Goal: Transaction & Acquisition: Purchase product/service

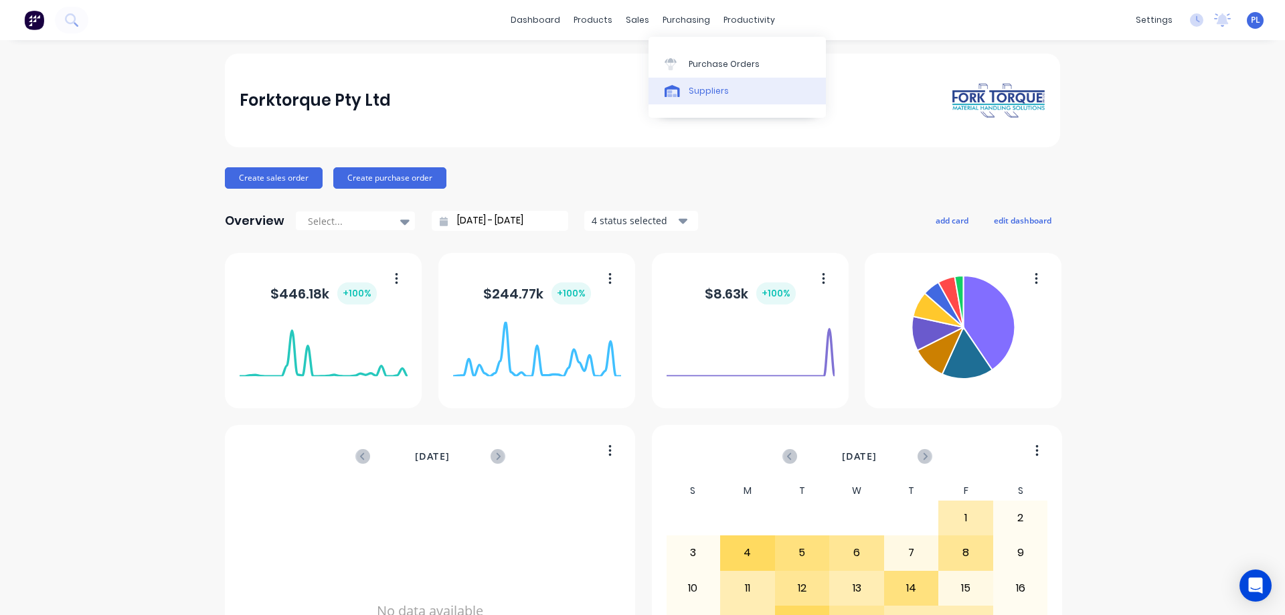
click at [702, 94] on div "Suppliers" at bounding box center [709, 91] width 40 height 12
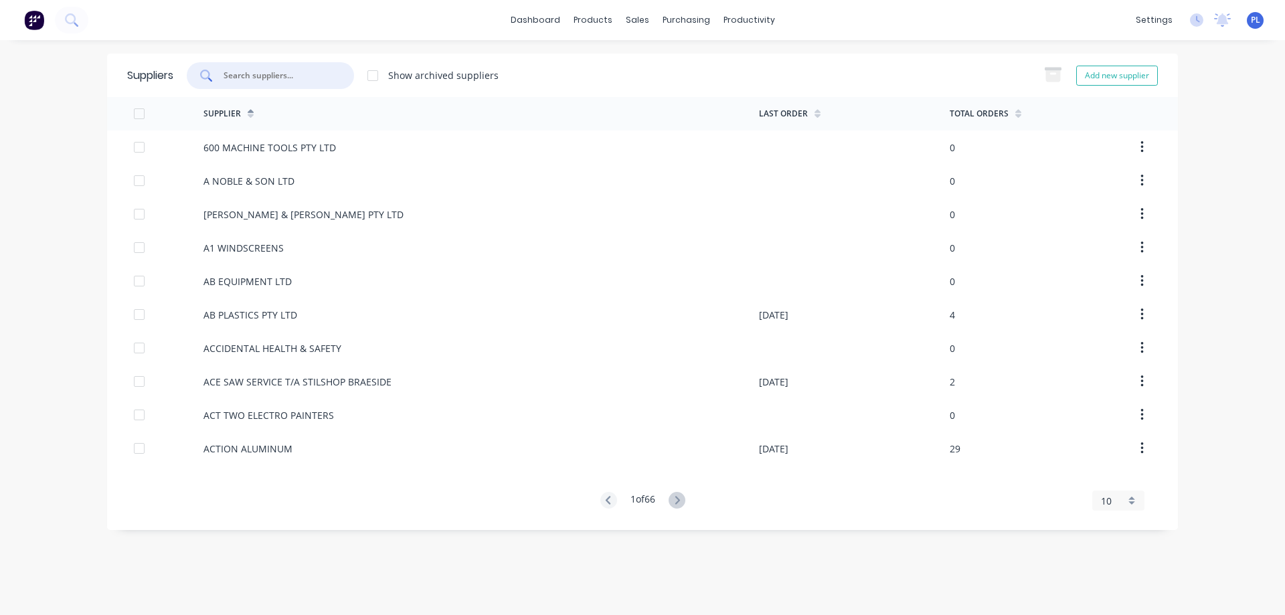
click at [298, 78] on input "text" at bounding box center [277, 75] width 111 height 13
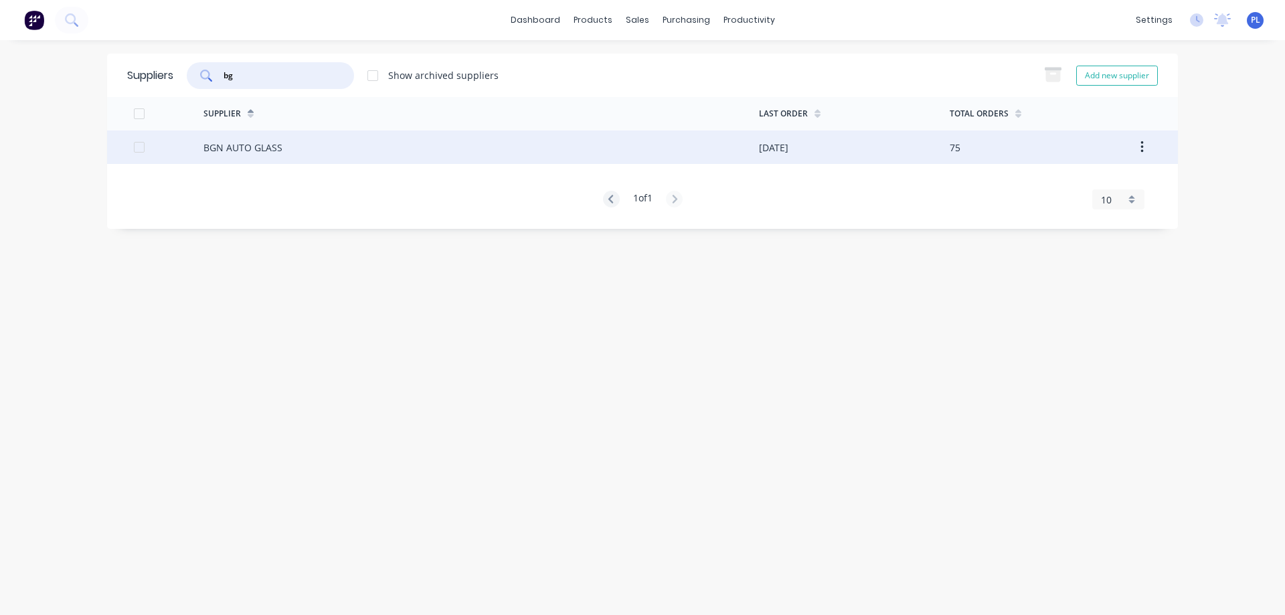
type input "bg"
click at [277, 149] on div "BGN AUTO GLASS" at bounding box center [242, 148] width 79 height 14
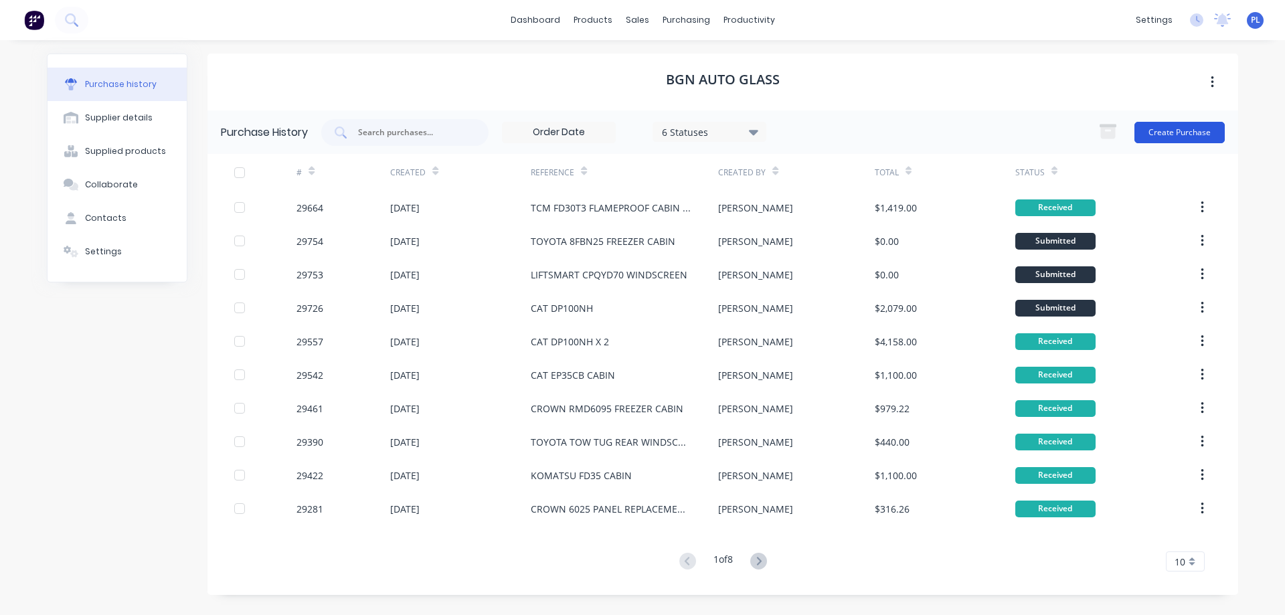
click at [1172, 135] on button "Create Purchase" at bounding box center [1179, 132] width 90 height 21
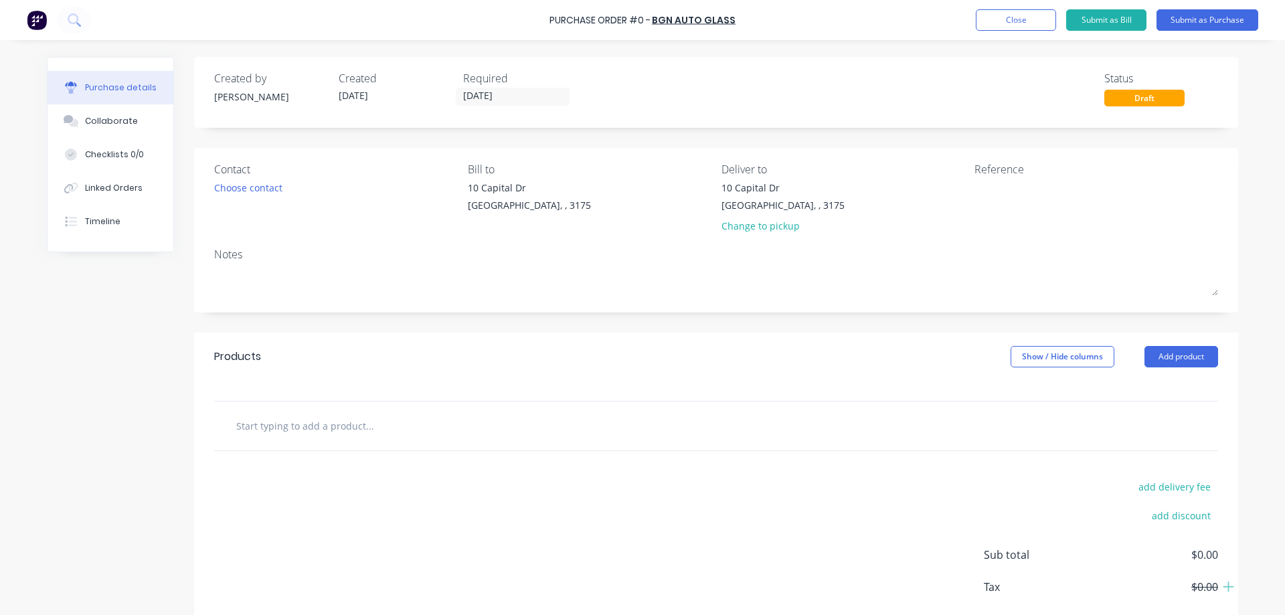
click at [381, 430] on input "text" at bounding box center [370, 425] width 268 height 27
type input "Linde H25 windscreen glass fitment"
click at [409, 426] on input "Linde H25 windscreen glass fitment" at bounding box center [370, 425] width 268 height 27
click at [194, 490] on div "add delivery fee add discount Sub total $0.00 Tax $0.00 Total $0.00" at bounding box center [716, 561] width 1044 height 220
click at [1008, 198] on textarea at bounding box center [1057, 196] width 167 height 30
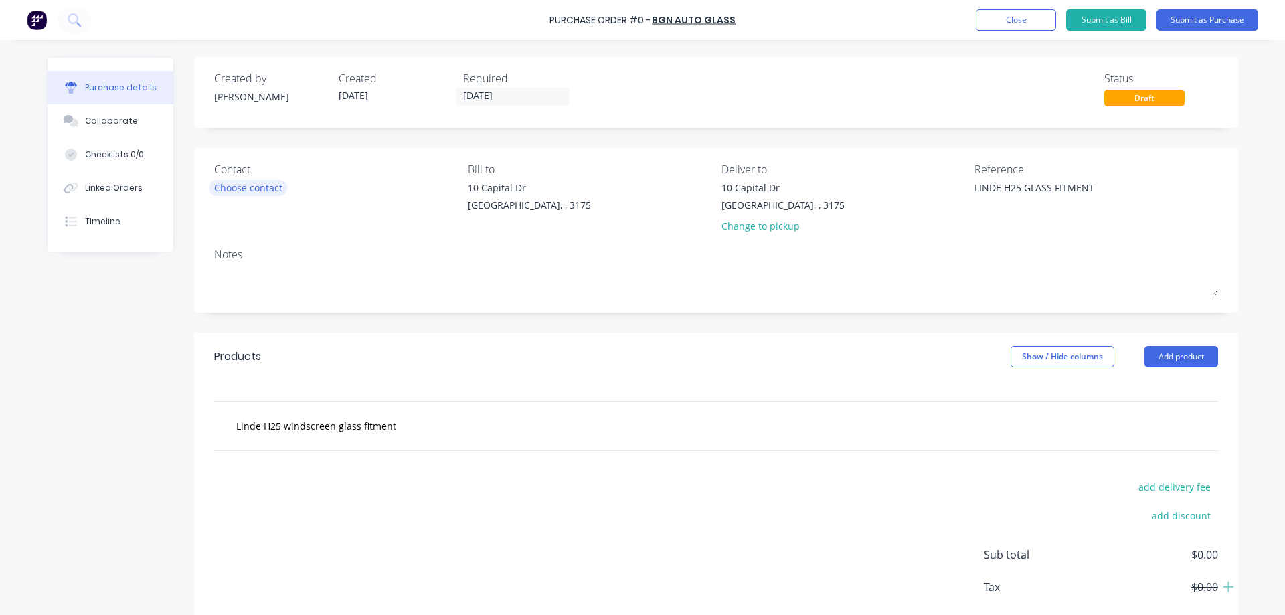
type textarea "LINDE H25 GLASS FITMENT"
type textarea "x"
type textarea "LINDE H25 GLASS FITMENT"
click at [228, 185] on div "Choose contact" at bounding box center [248, 188] width 68 height 14
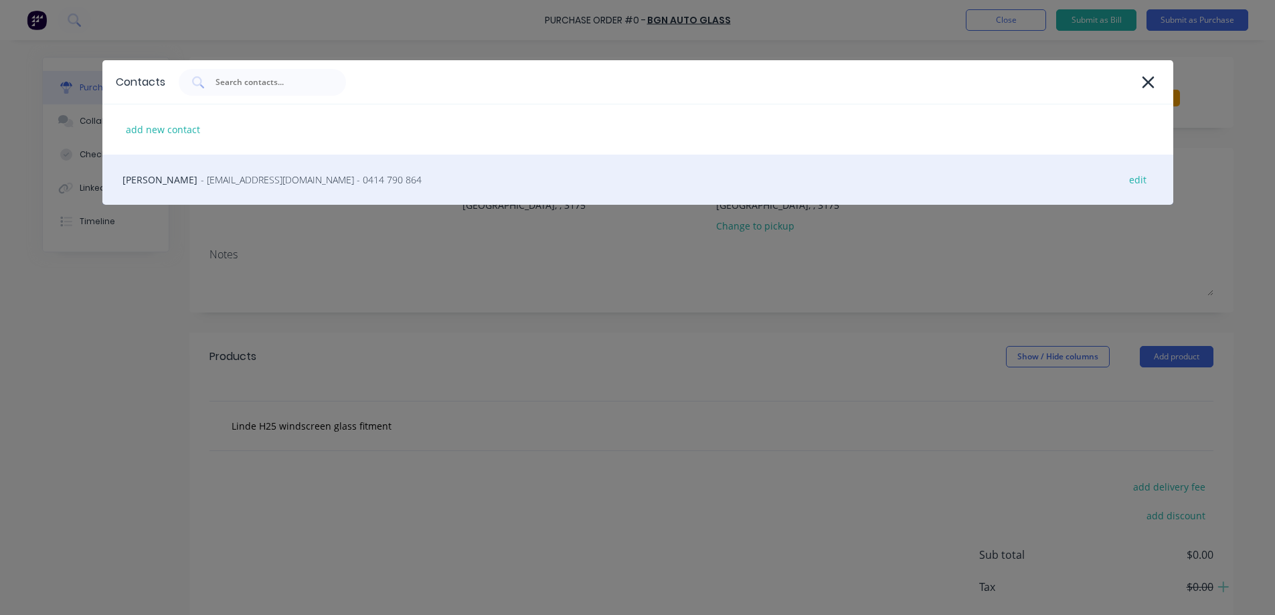
click at [201, 183] on span "- [EMAIL_ADDRESS][DOMAIN_NAME] - 0414 790 864" at bounding box center [311, 180] width 221 height 14
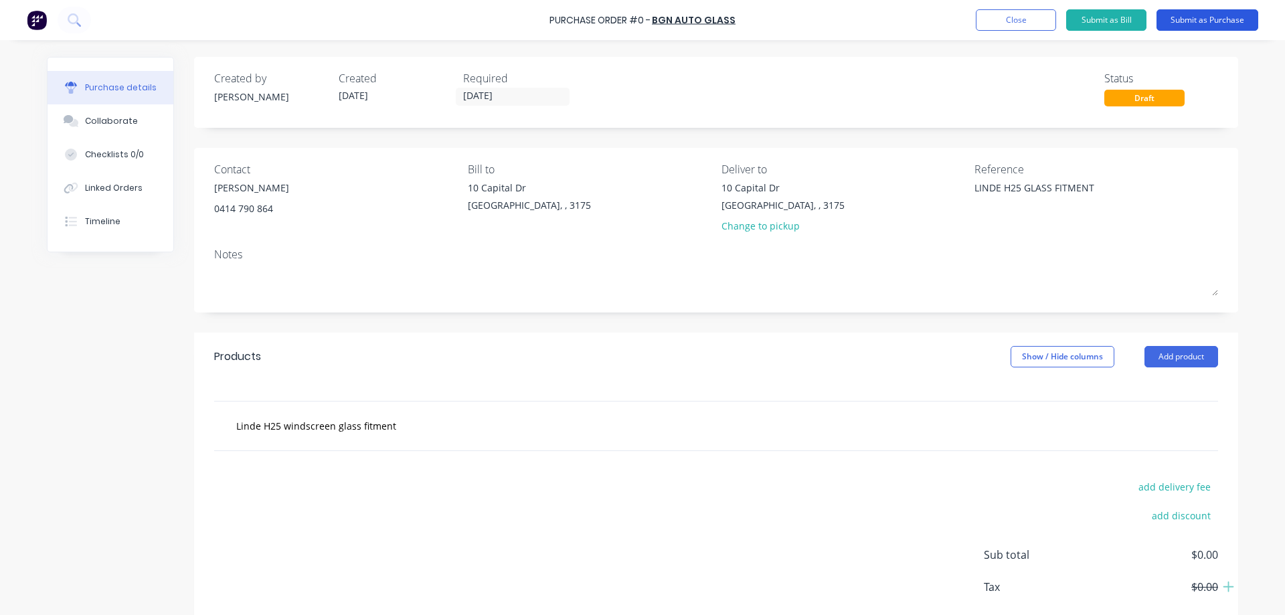
click at [1205, 19] on button "Submit as Purchase" at bounding box center [1207, 19] width 102 height 21
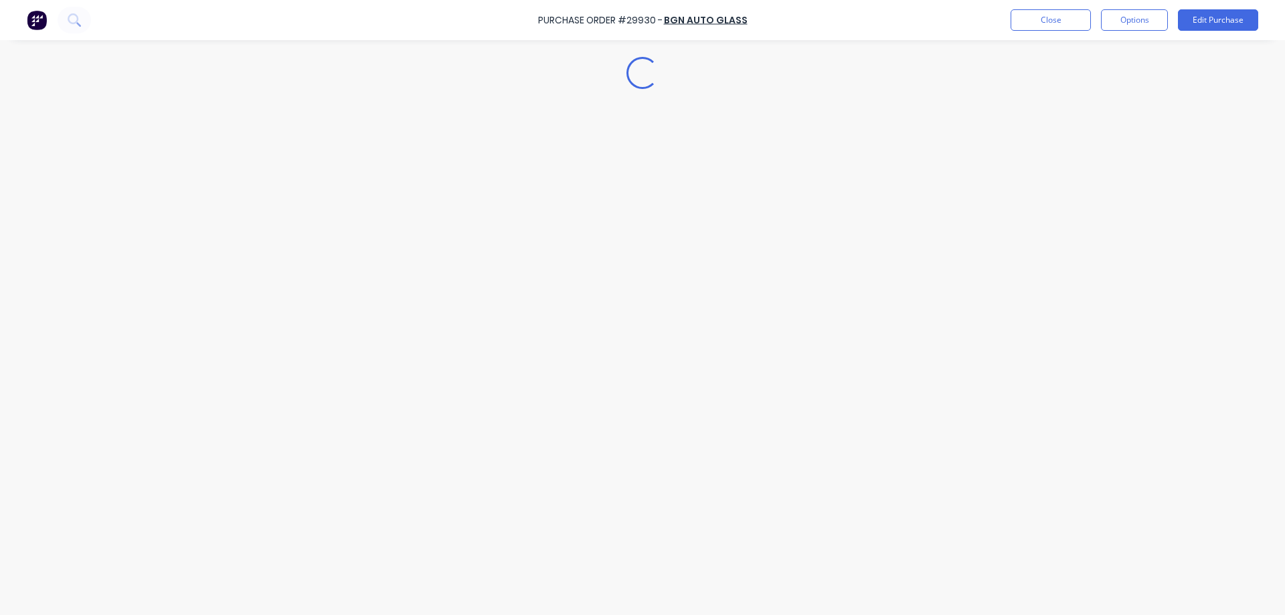
type textarea "x"
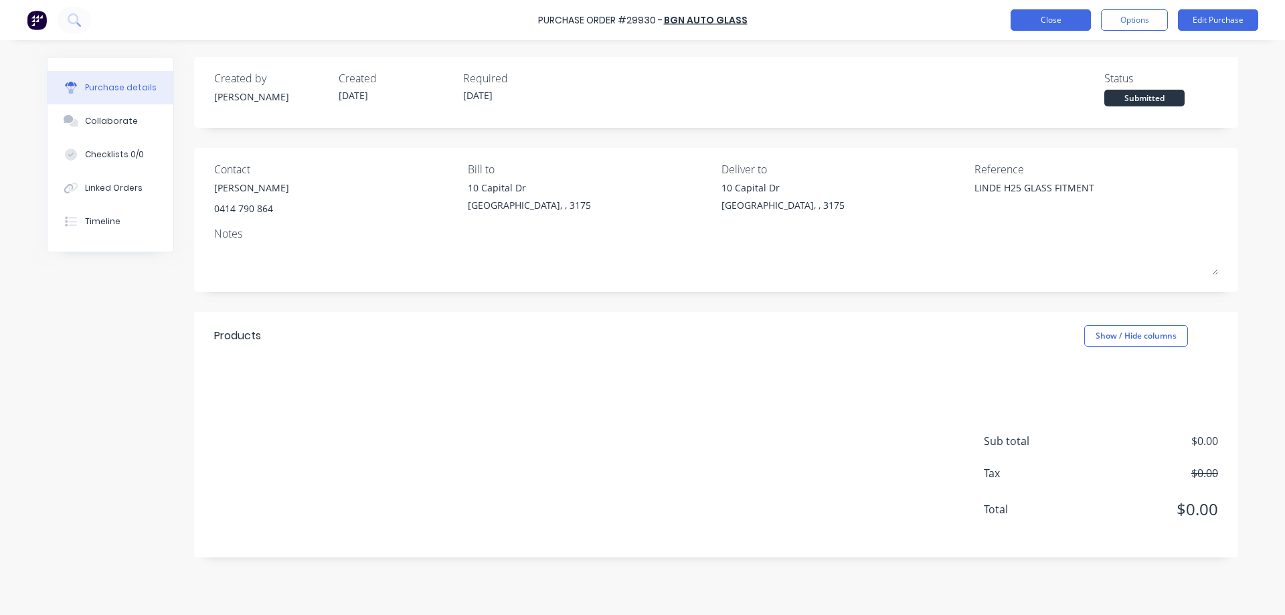
click at [1060, 21] on button "Close" at bounding box center [1050, 19] width 80 height 21
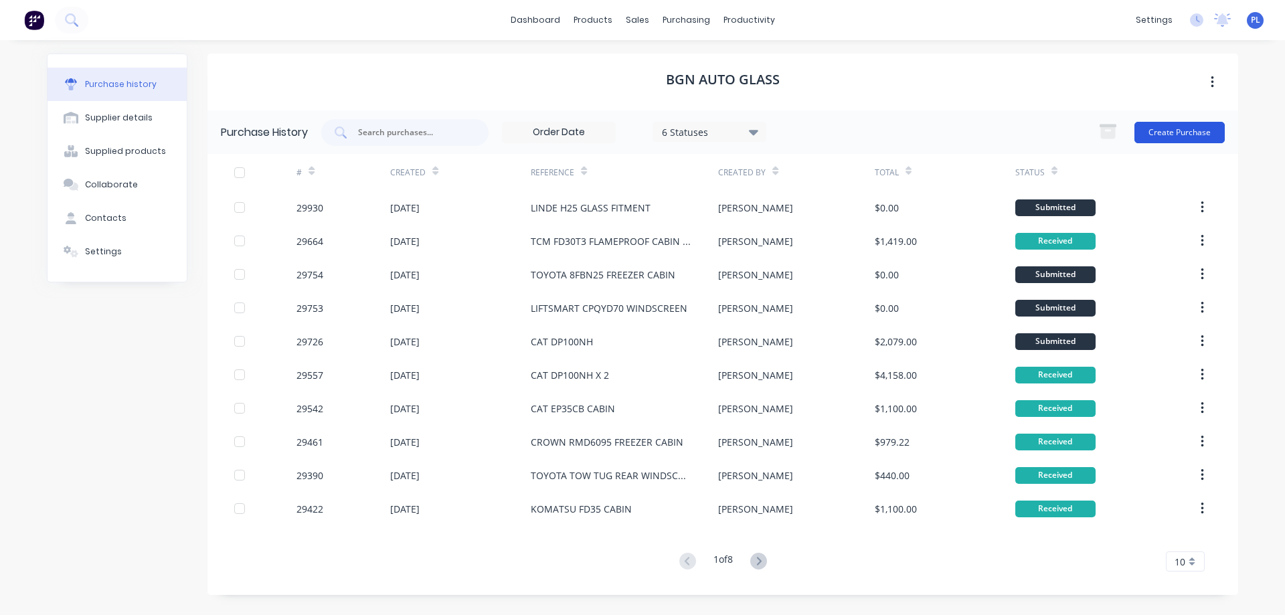
click at [1183, 131] on button "Create Purchase" at bounding box center [1179, 132] width 90 height 21
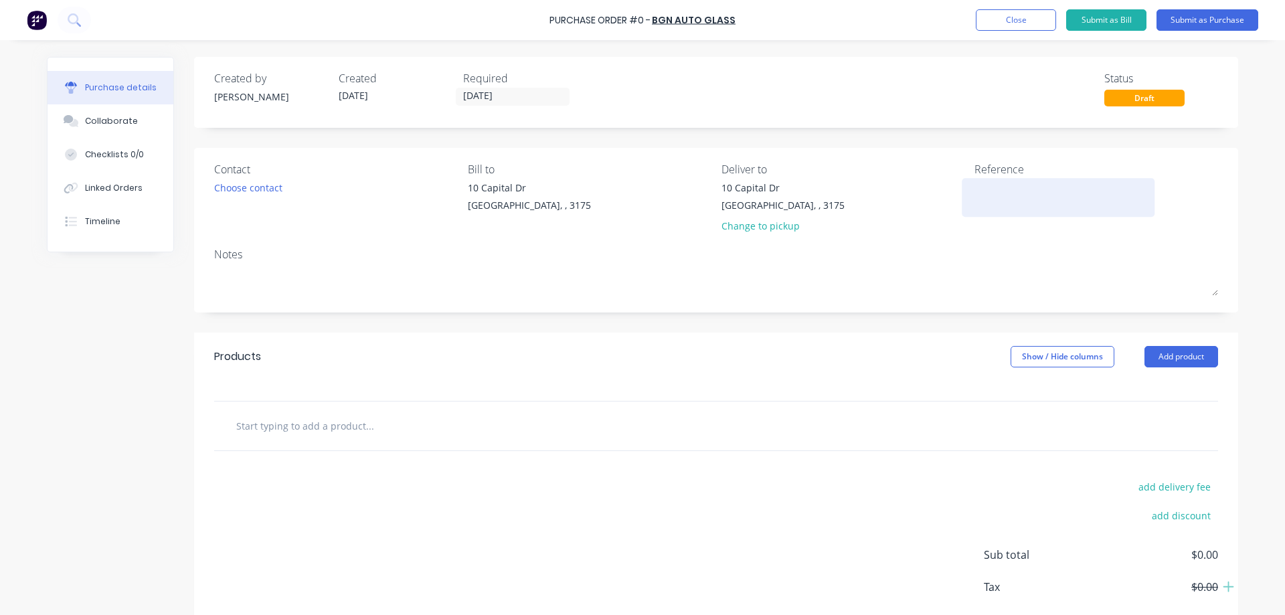
click at [1000, 199] on textarea at bounding box center [1057, 196] width 167 height 30
type textarea "JUNGHEINRICH WINDSCREEN"
type textarea "x"
type textarea "JUNGHEINRICH WINDSCREEN"
click at [233, 189] on div "Choose contact" at bounding box center [248, 188] width 68 height 14
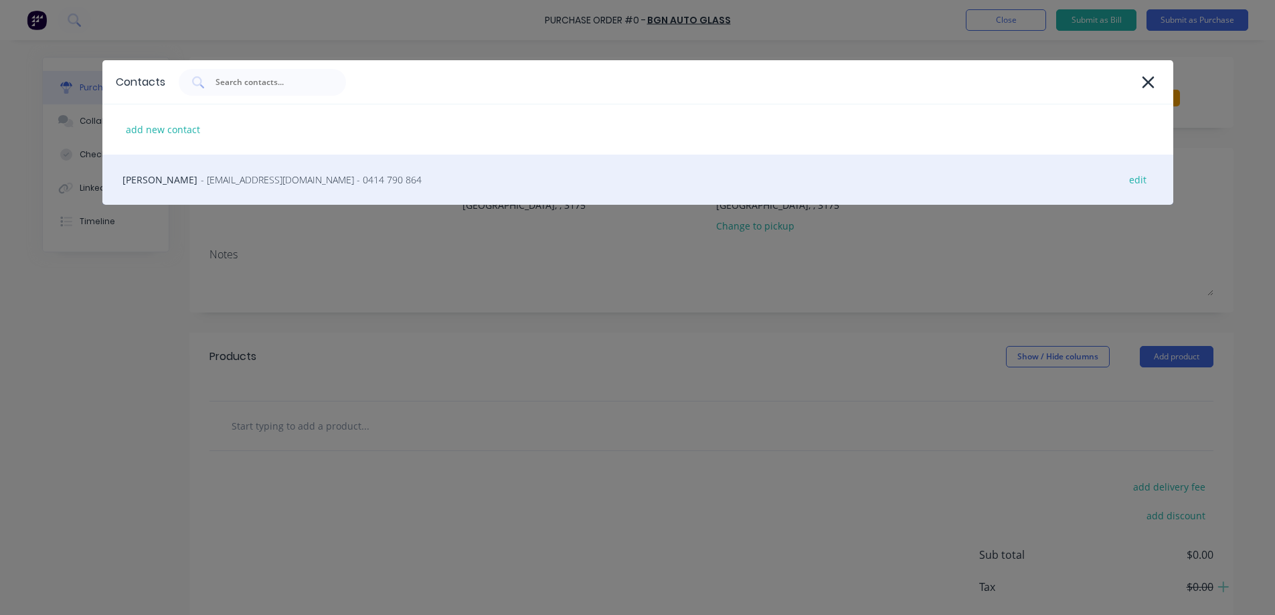
click at [181, 187] on div "[PERSON_NAME] - [EMAIL_ADDRESS][DOMAIN_NAME] - 0414 790 864 edit" at bounding box center [637, 180] width 1071 height 50
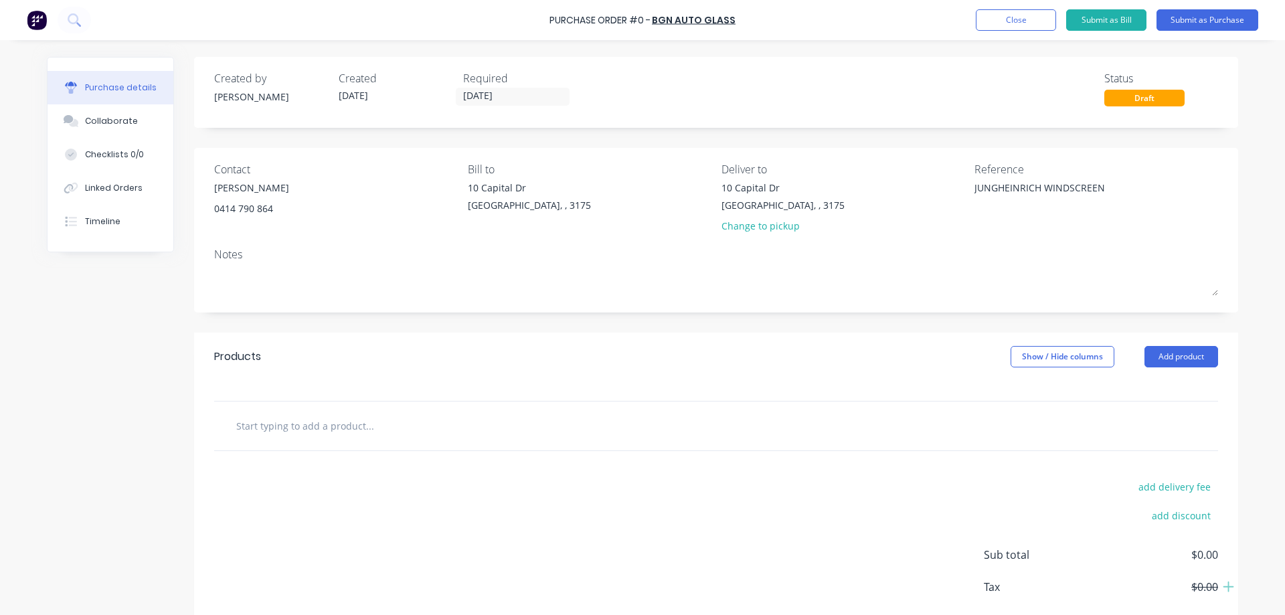
click at [311, 427] on input "text" at bounding box center [370, 425] width 268 height 27
type textarea "x"
type input "J"
type textarea "x"
type input "JU"
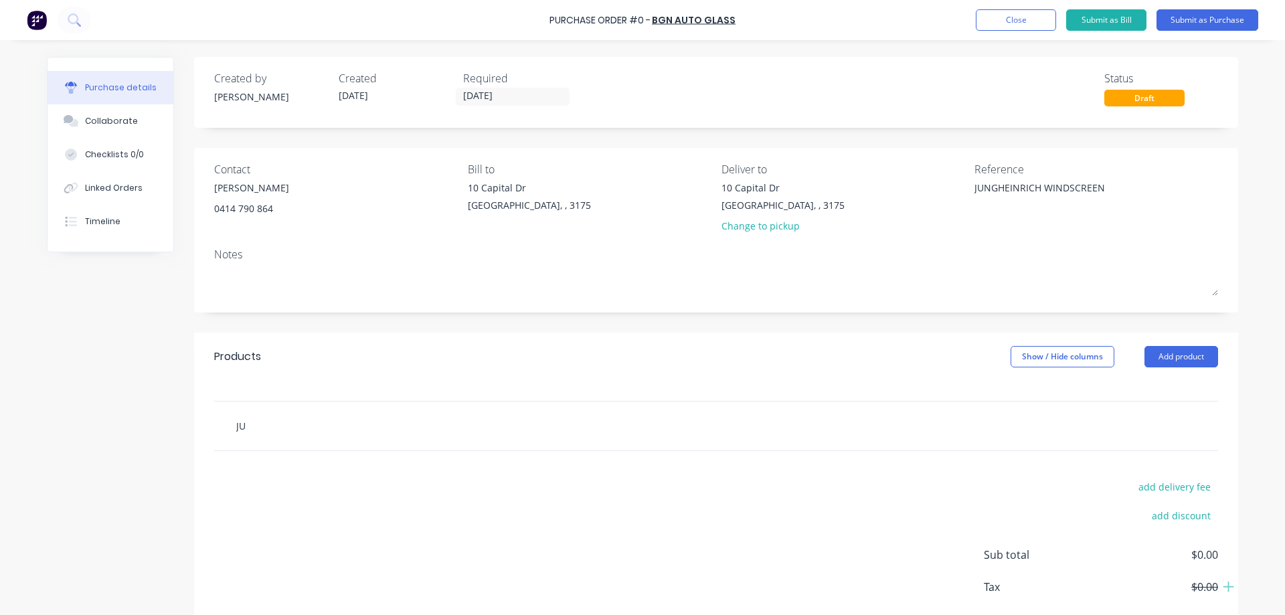
type textarea "x"
type input "JUN"
type textarea "x"
type input "JUNG"
type textarea "x"
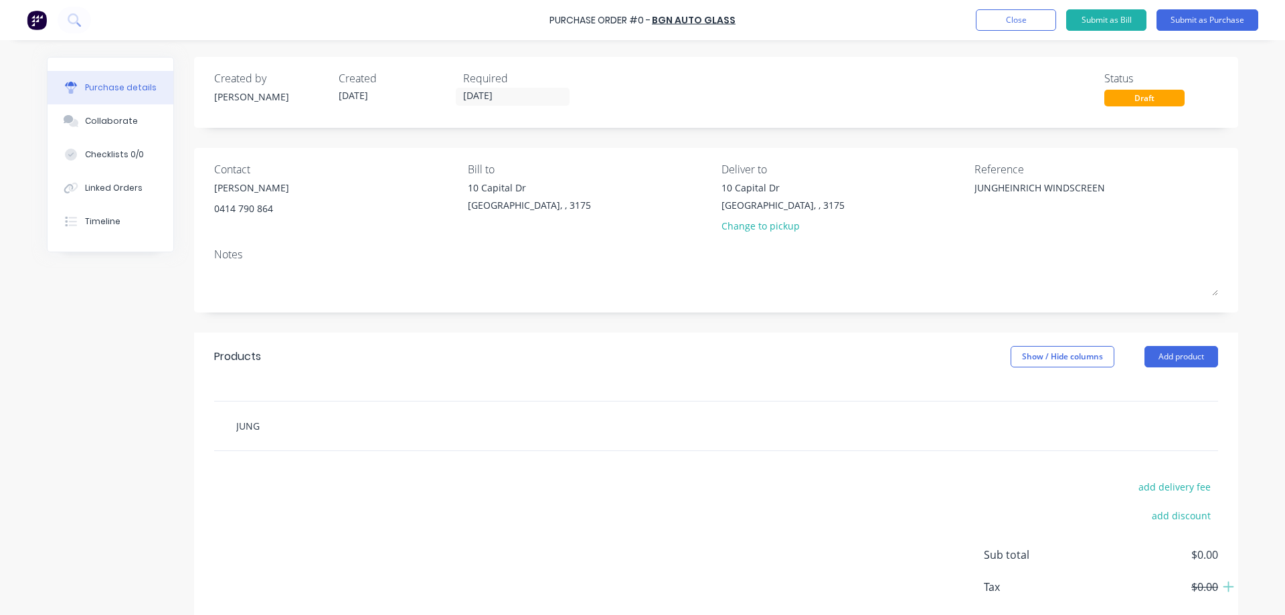
type input "JUNG"
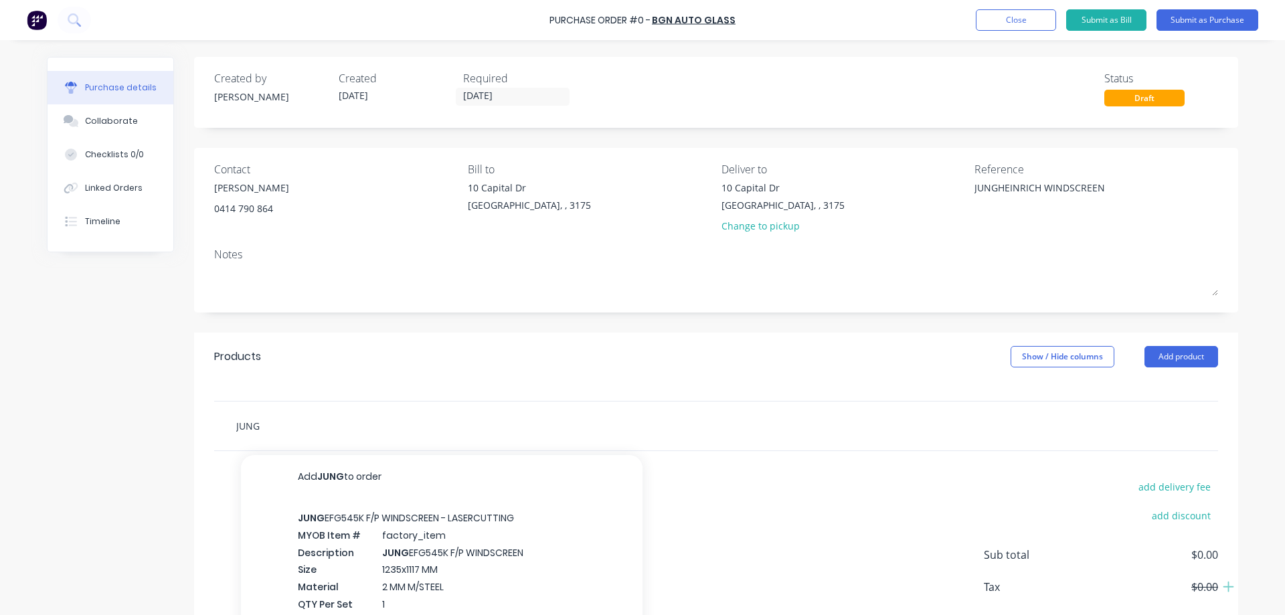
type textarea "x"
type input "[PERSON_NAME]"
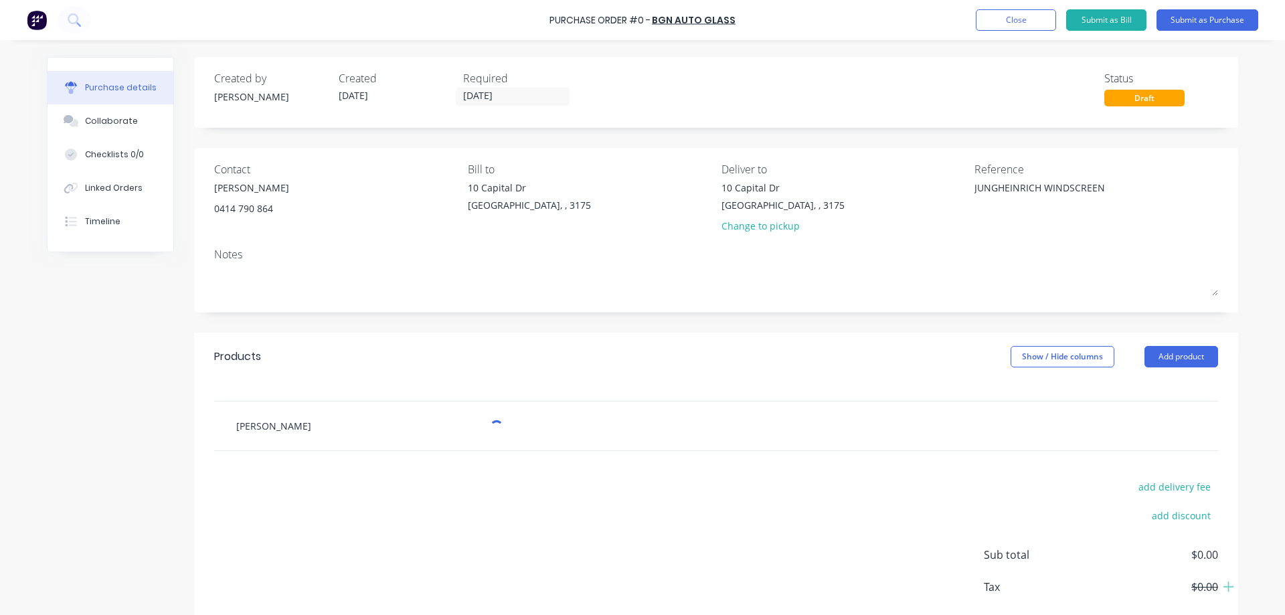
type textarea "x"
type input "[PERSON_NAME]"
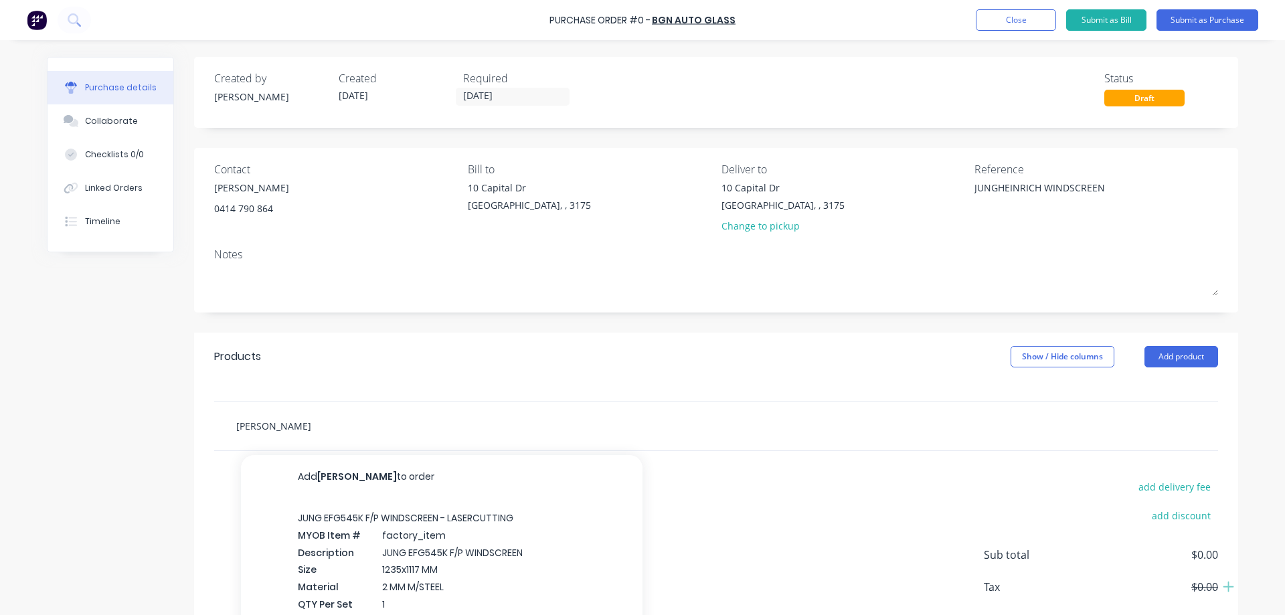
type textarea "x"
type input "[PERSON_NAME]"
type textarea "x"
type input "JUNG WIND"
type textarea "x"
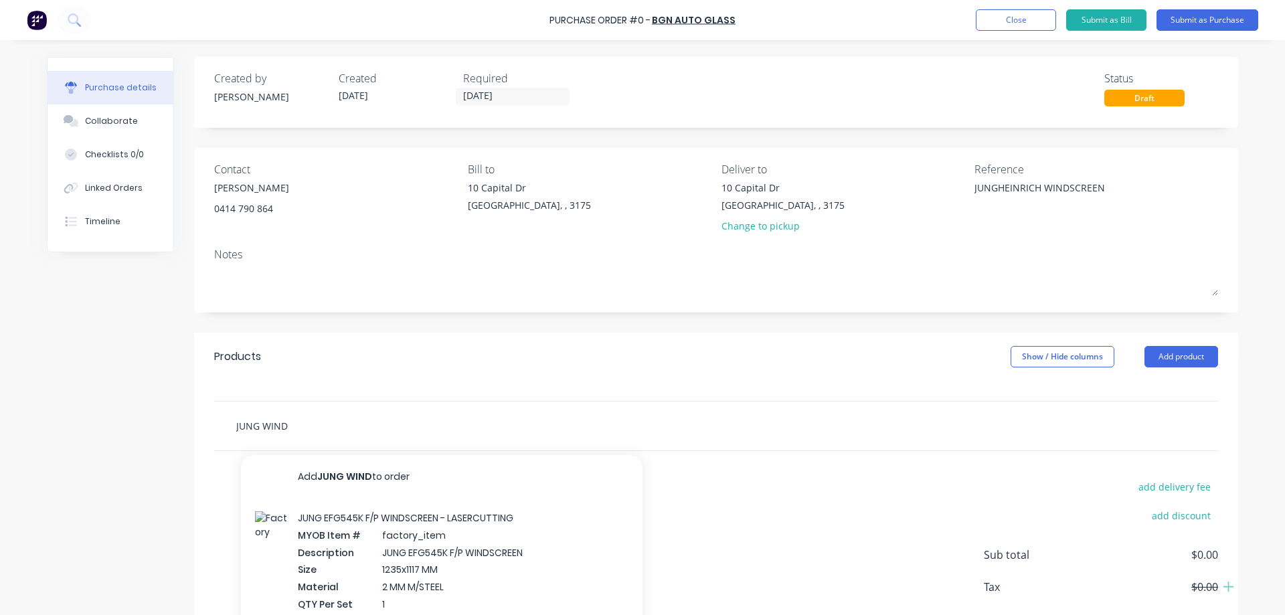
type input "JUNG WINDS"
type textarea "x"
type input "JUNG WINDSC"
type textarea "x"
type input "JUNG WINDSCR"
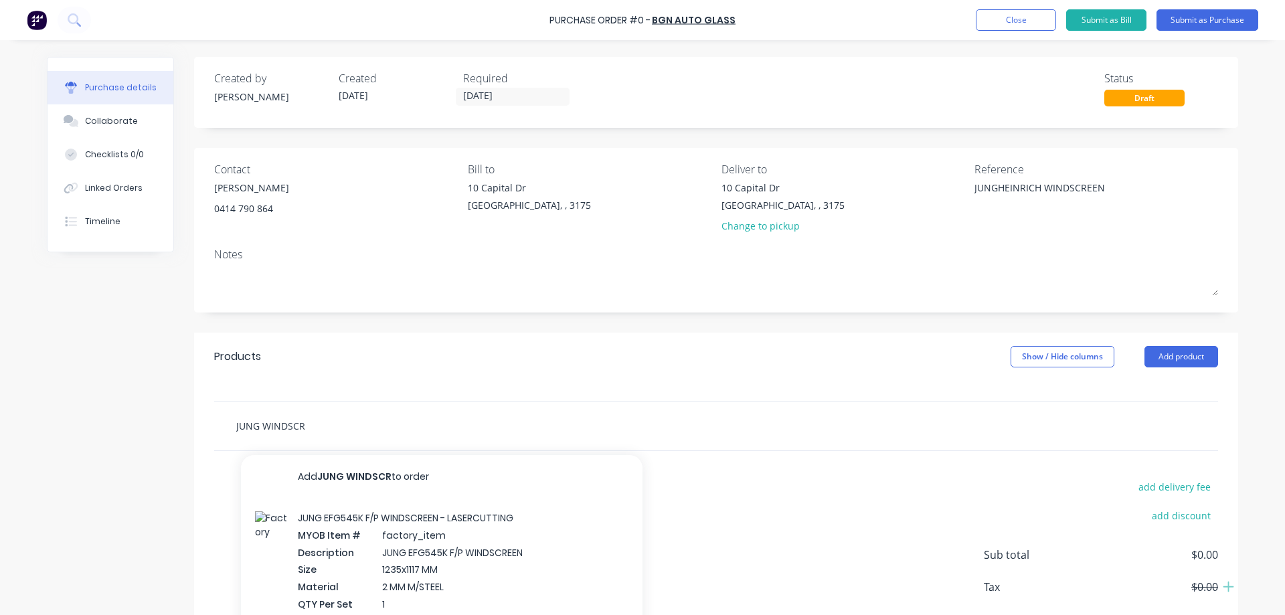
type textarea "x"
type input "JUNG WINDSCRE"
type textarea "x"
type input "JUNG WINDSCREE"
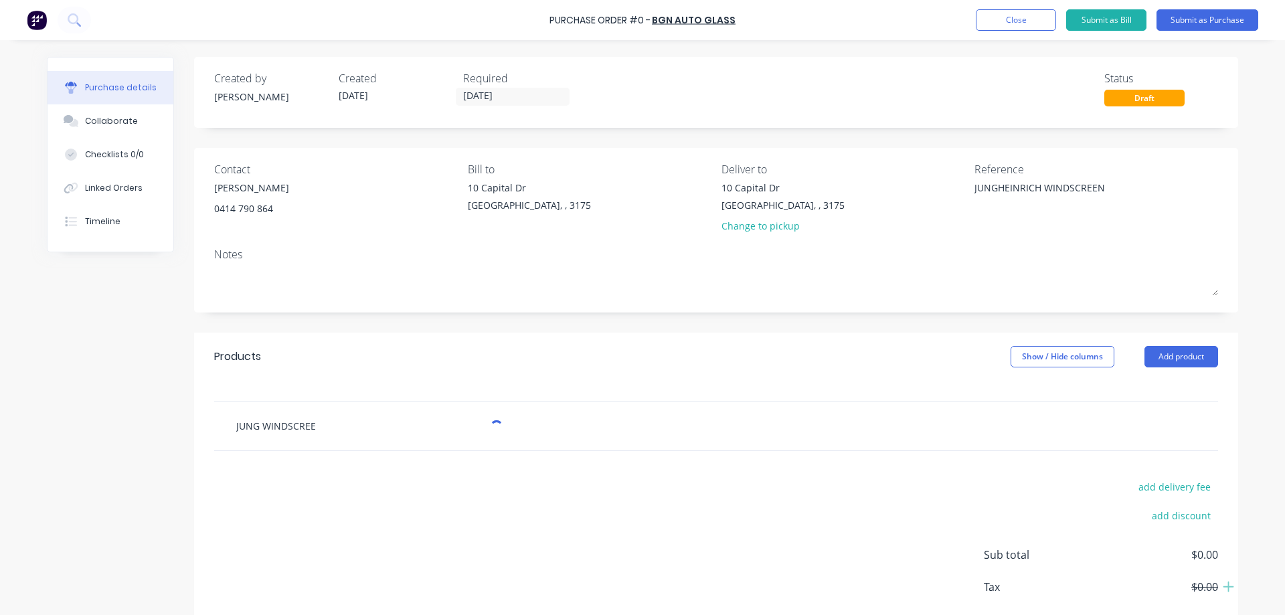
type textarea "x"
type input "JUNG WINDSCREEN"
type textarea "x"
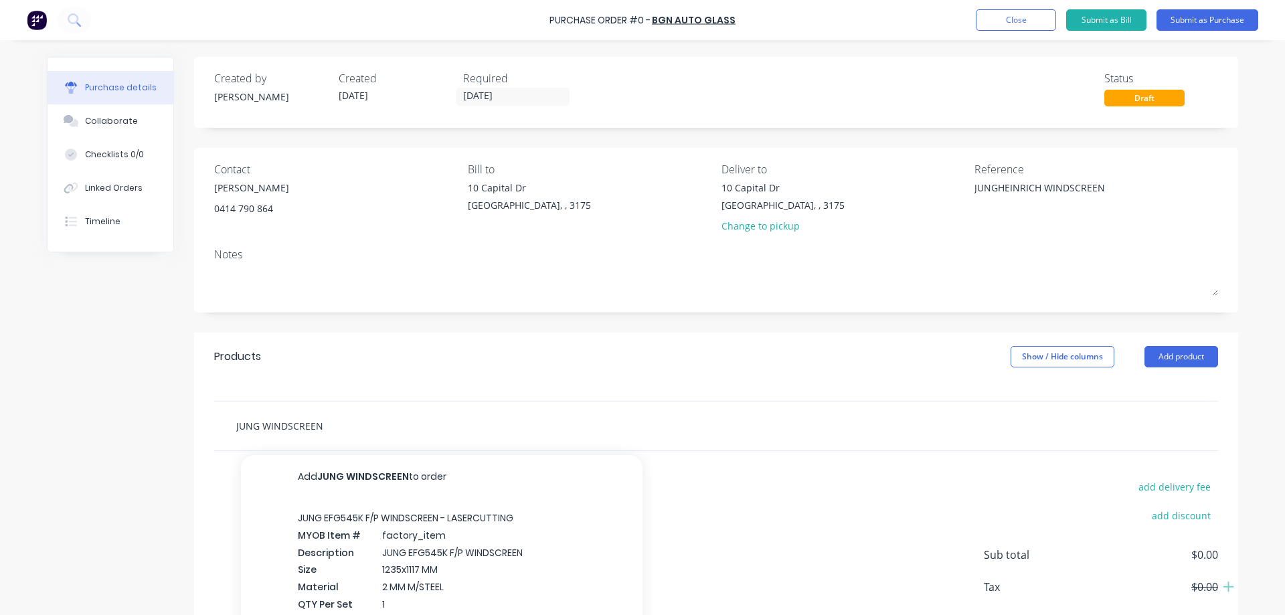
type input "JUNG WINDSCREEN"
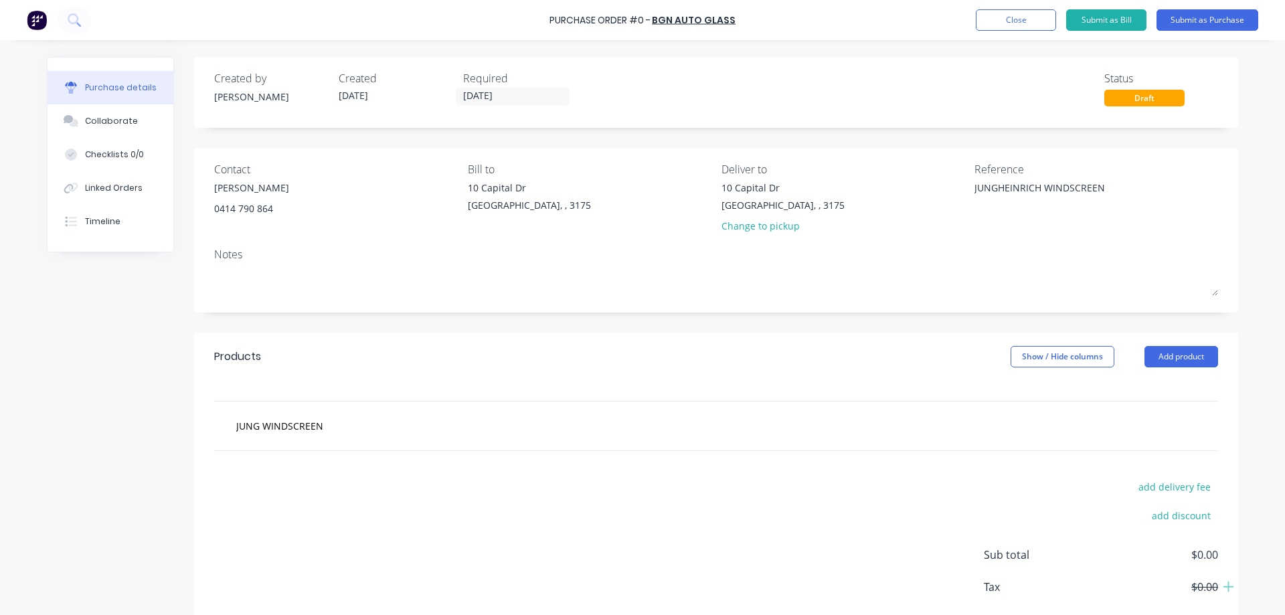
click at [133, 442] on div "Created by [PERSON_NAME] Created [DATE] Required [DATE] Status Draft Contact [P…" at bounding box center [642, 364] width 1191 height 614
click at [258, 426] on input "JUNG WINDSCREEN" at bounding box center [370, 425] width 268 height 27
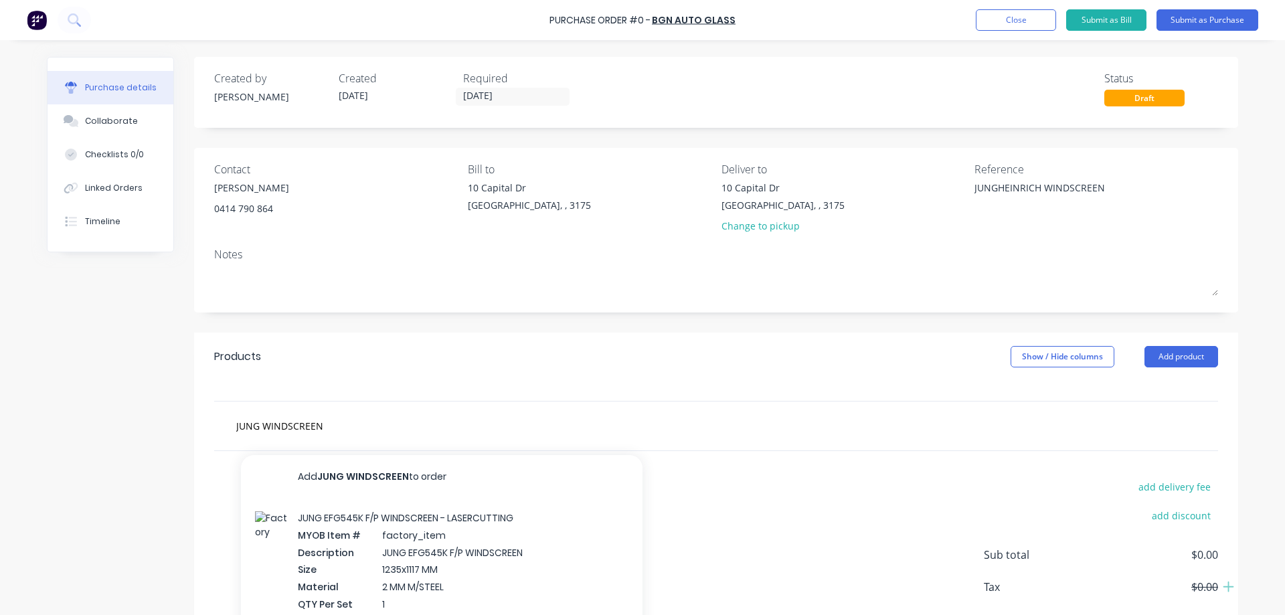
click at [169, 454] on div "Created by [PERSON_NAME] Created [DATE] Required [DATE] Status Draft Contact [P…" at bounding box center [642, 364] width 1191 height 614
click at [268, 426] on input "JUNG WINDSCREEN" at bounding box center [370, 425] width 268 height 27
click at [325, 422] on input "JUNG WINDSCREEN" at bounding box center [370, 425] width 268 height 27
click at [137, 410] on div "Created by [PERSON_NAME] Created [DATE] Required [DATE] Status Draft Contact [P…" at bounding box center [642, 364] width 1191 height 614
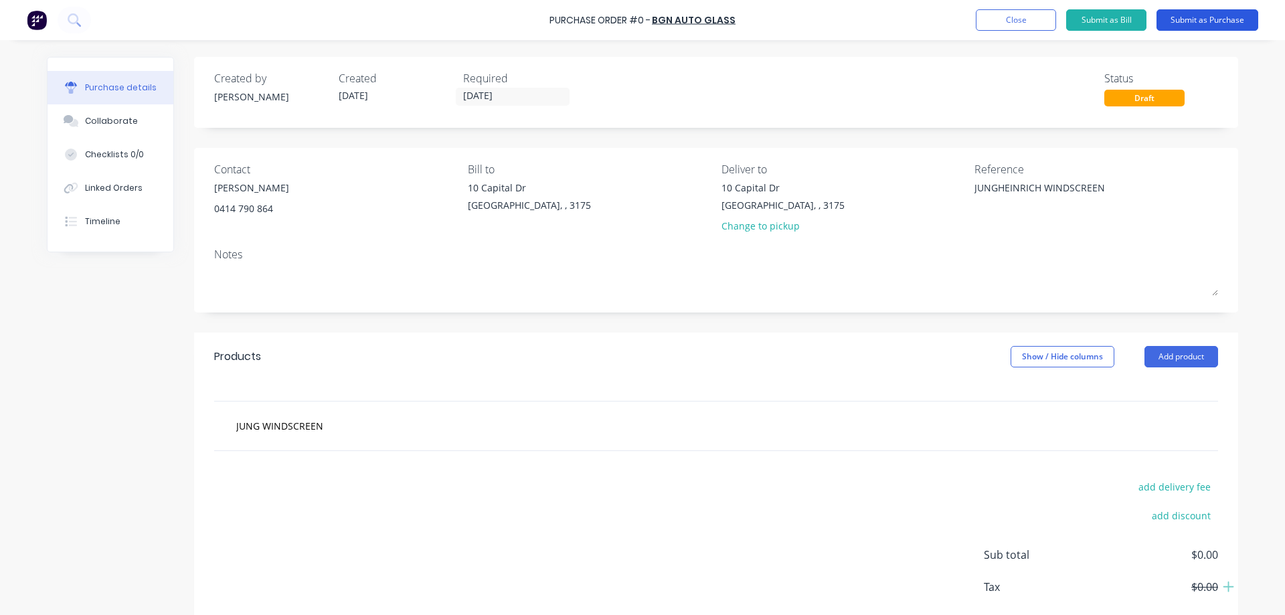
click at [1197, 22] on button "Submit as Purchase" at bounding box center [1207, 19] width 102 height 21
type textarea "x"
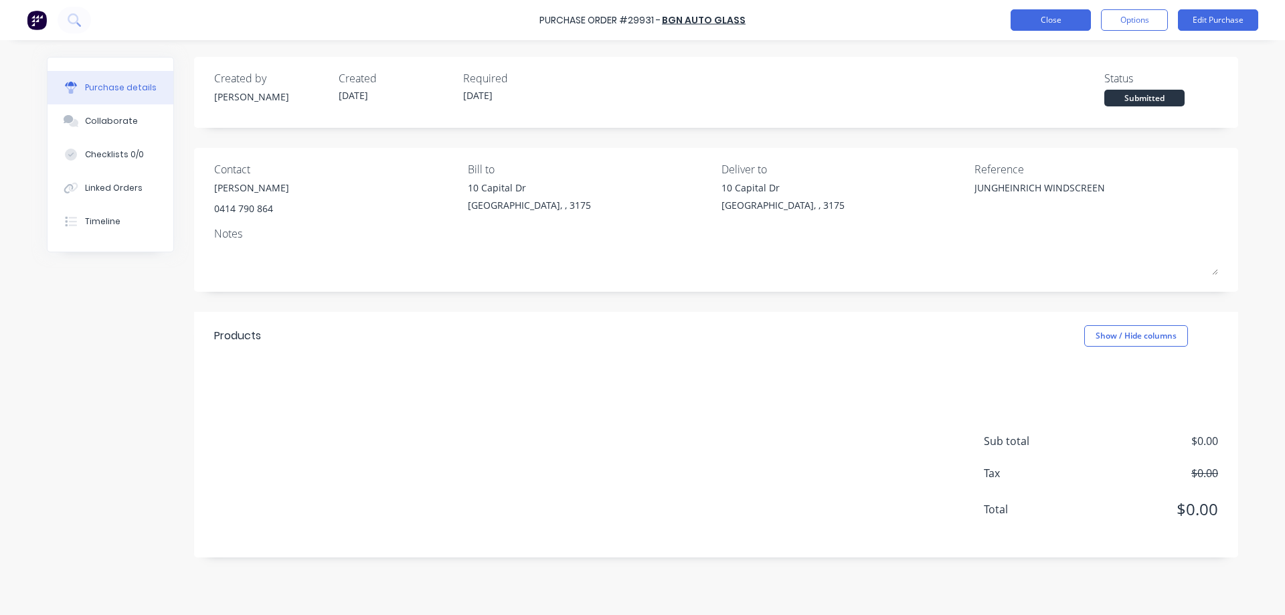
click at [1057, 24] on button "Close" at bounding box center [1050, 19] width 80 height 21
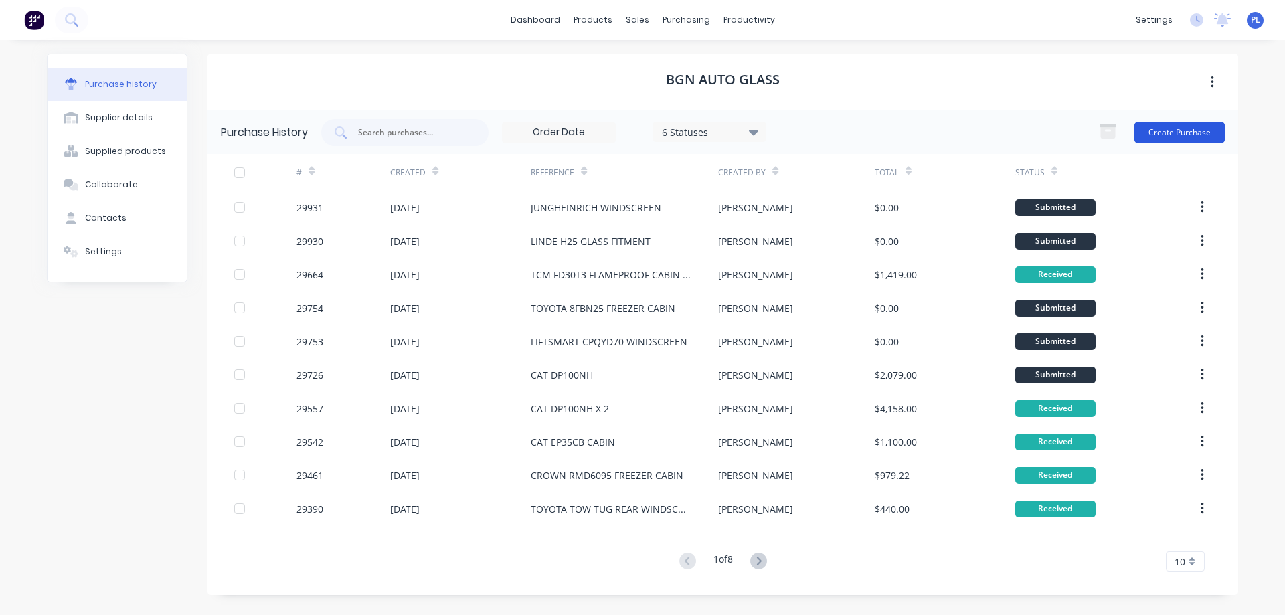
click at [1177, 130] on button "Create Purchase" at bounding box center [1179, 132] width 90 height 21
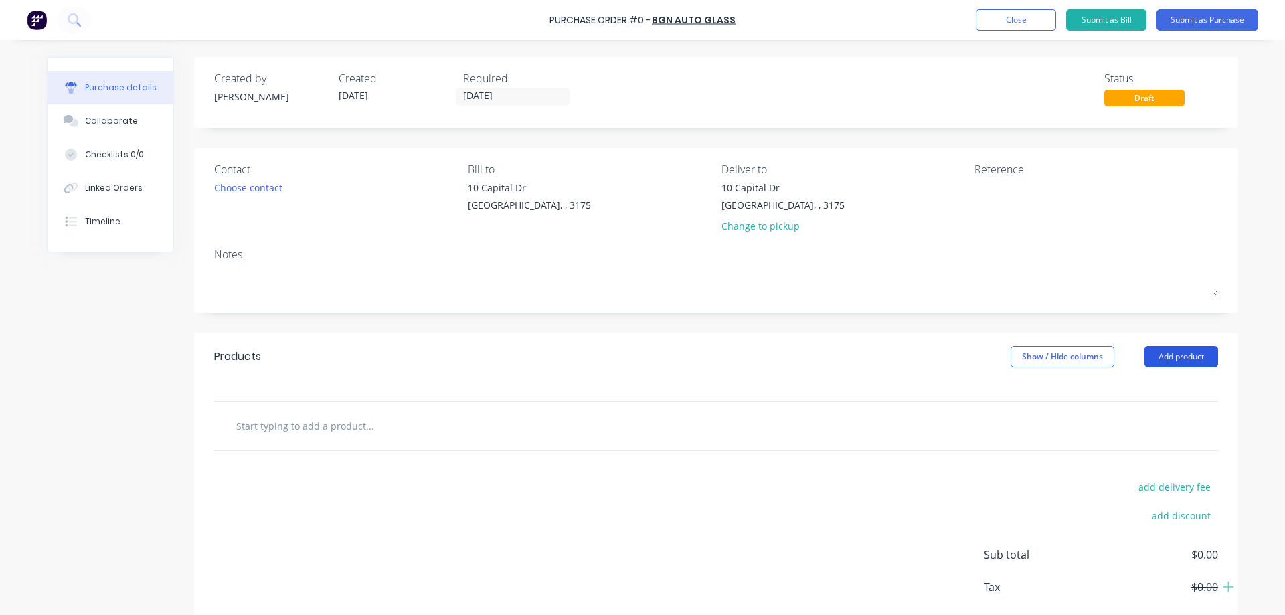
click at [1161, 357] on button "Add product" at bounding box center [1181, 356] width 74 height 21
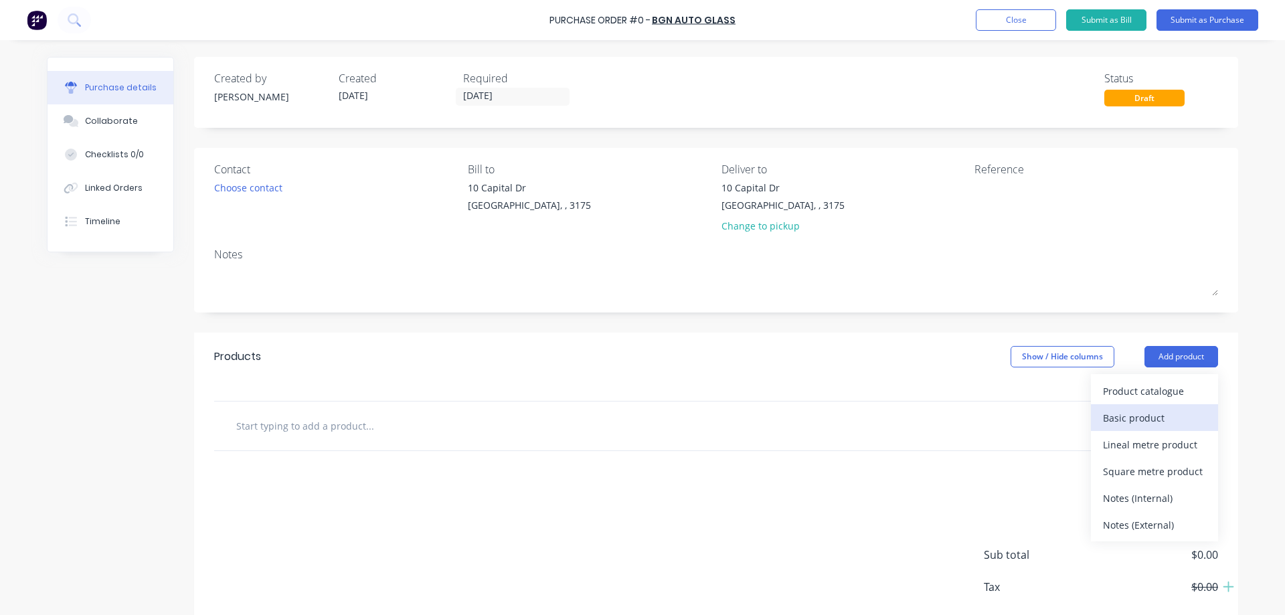
click at [1144, 422] on div "Basic product" at bounding box center [1154, 417] width 103 height 19
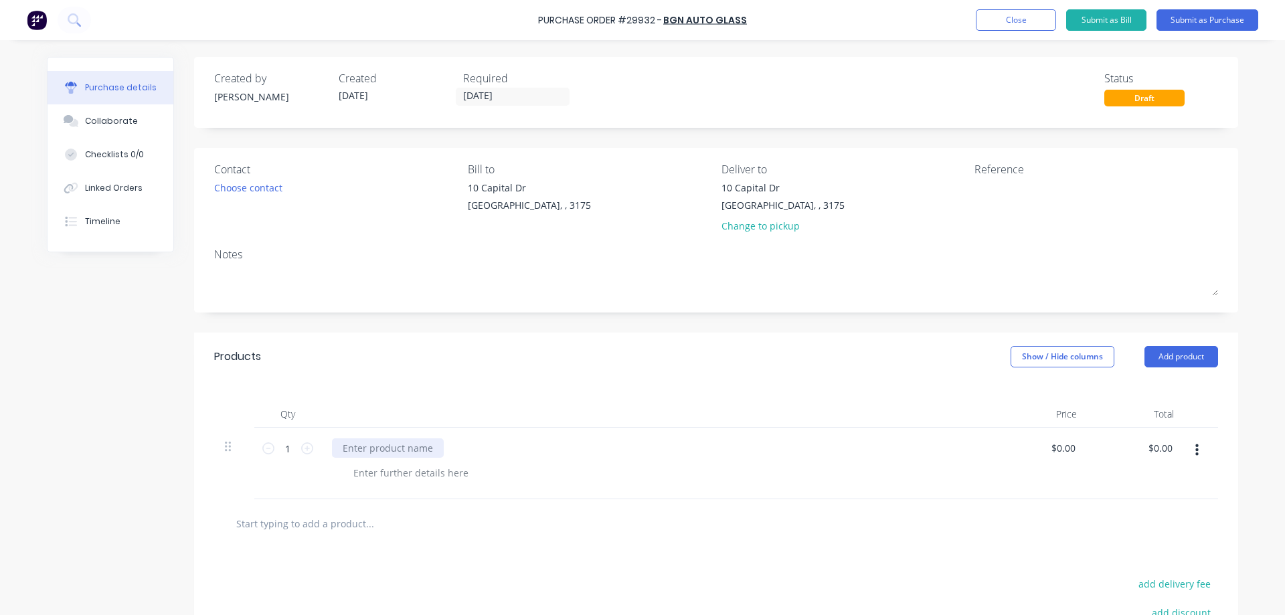
click at [412, 450] on div at bounding box center [388, 447] width 112 height 19
click at [474, 529] on input "text" at bounding box center [370, 523] width 268 height 27
click at [1019, 197] on textarea at bounding box center [1057, 196] width 167 height 30
type textarea "CAT 2.5T CAB window"
type textarea "x"
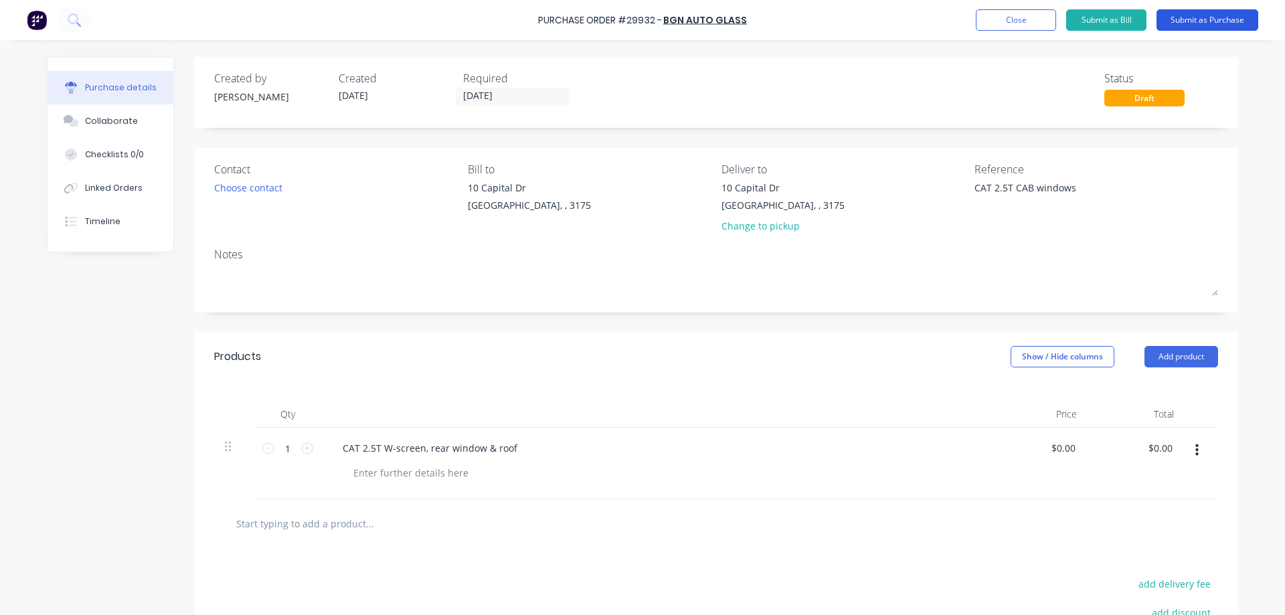
type textarea "CAT 2.5T CAB windows"
type textarea "x"
type textarea "CAT 2.5T CAB windows"
click at [1207, 16] on button "Submit as Purchase" at bounding box center [1207, 19] width 102 height 21
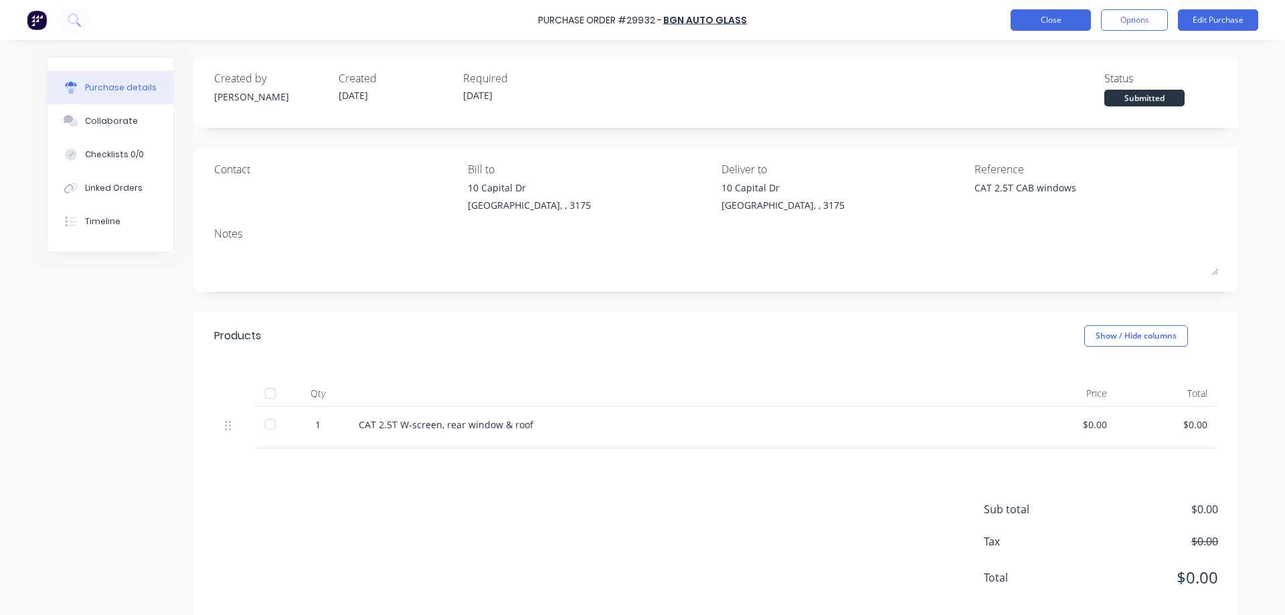
click at [1059, 17] on button "Close" at bounding box center [1050, 19] width 80 height 21
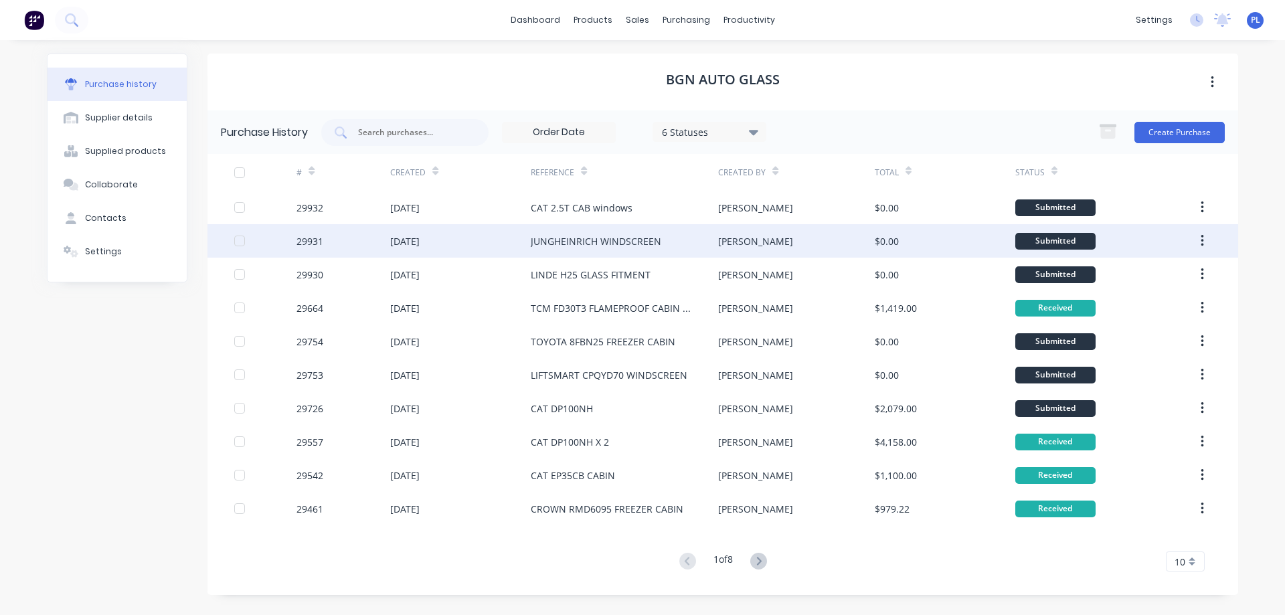
click at [590, 248] on div "JUNGHEINRICH WINDSCREEN" at bounding box center [596, 241] width 130 height 14
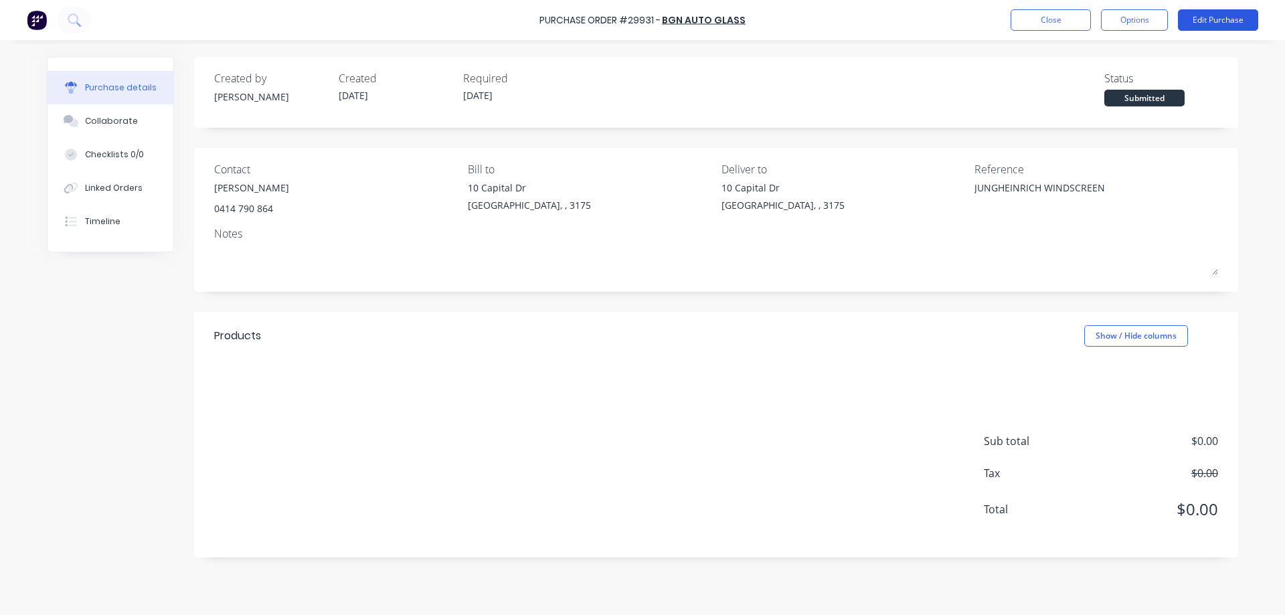
click at [1213, 19] on button "Edit Purchase" at bounding box center [1218, 19] width 80 height 21
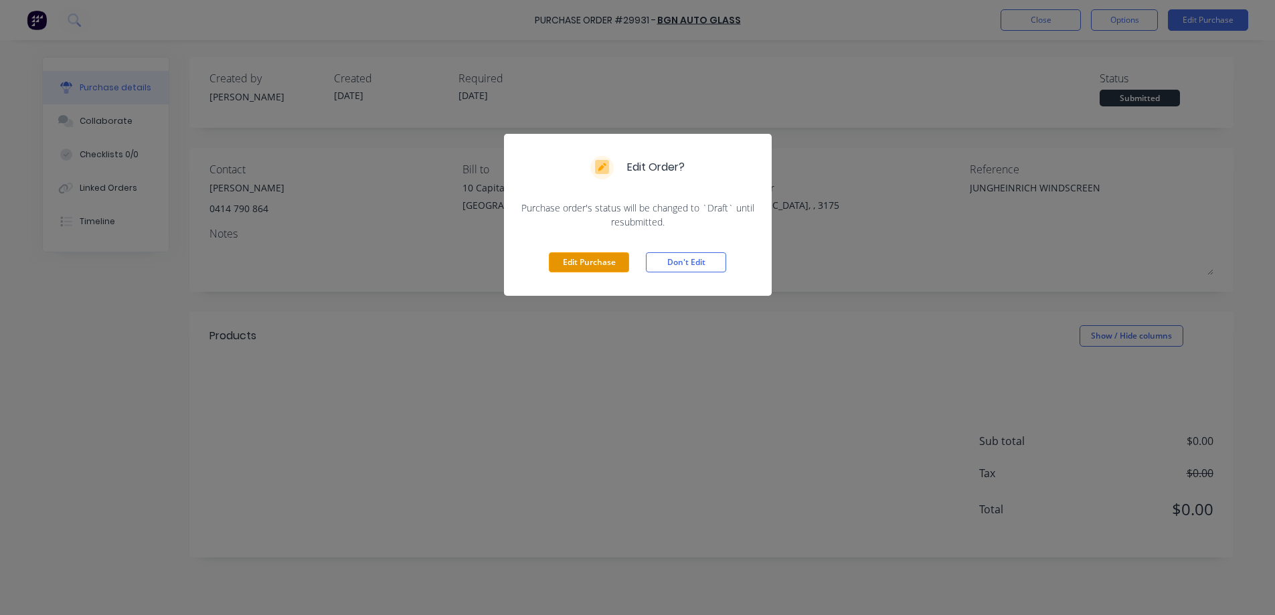
click at [611, 266] on button "Edit Purchase" at bounding box center [589, 262] width 80 height 20
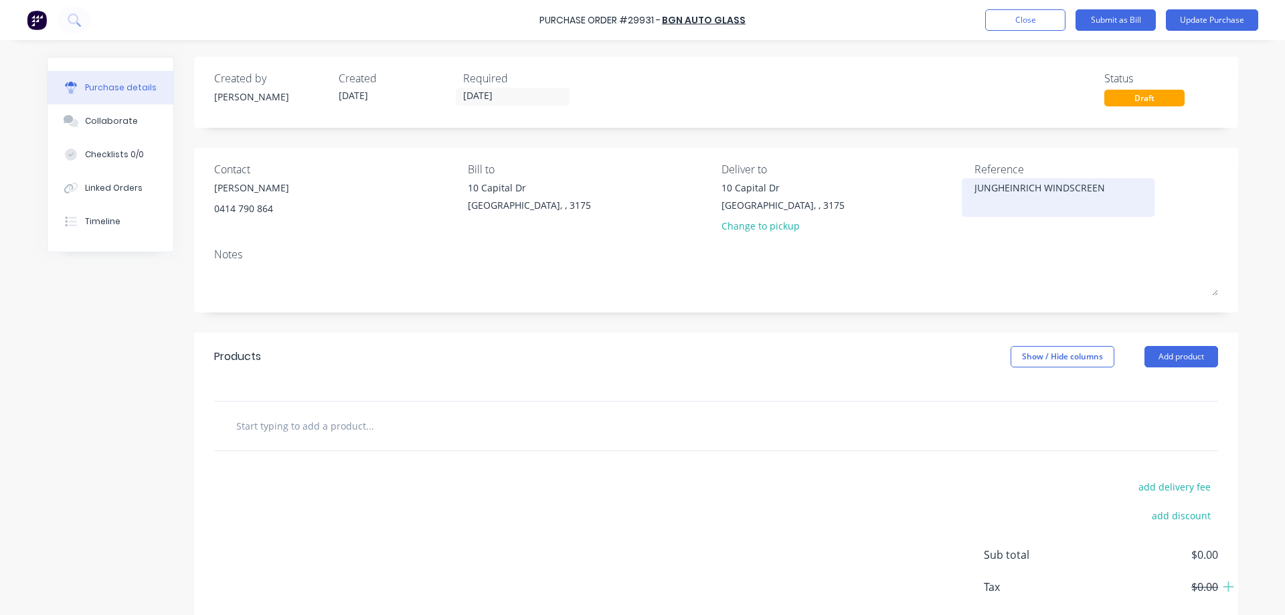
type textarea "x"
click at [1042, 188] on textarea "JUNGHEINRICH WINDSCREEN" at bounding box center [1057, 196] width 167 height 30
type textarea "JUNGHEINRICH EFGWINDSCREEN"
type textarea "x"
type textarea "JUNGHEINRICH EFG5WINDSCREEN"
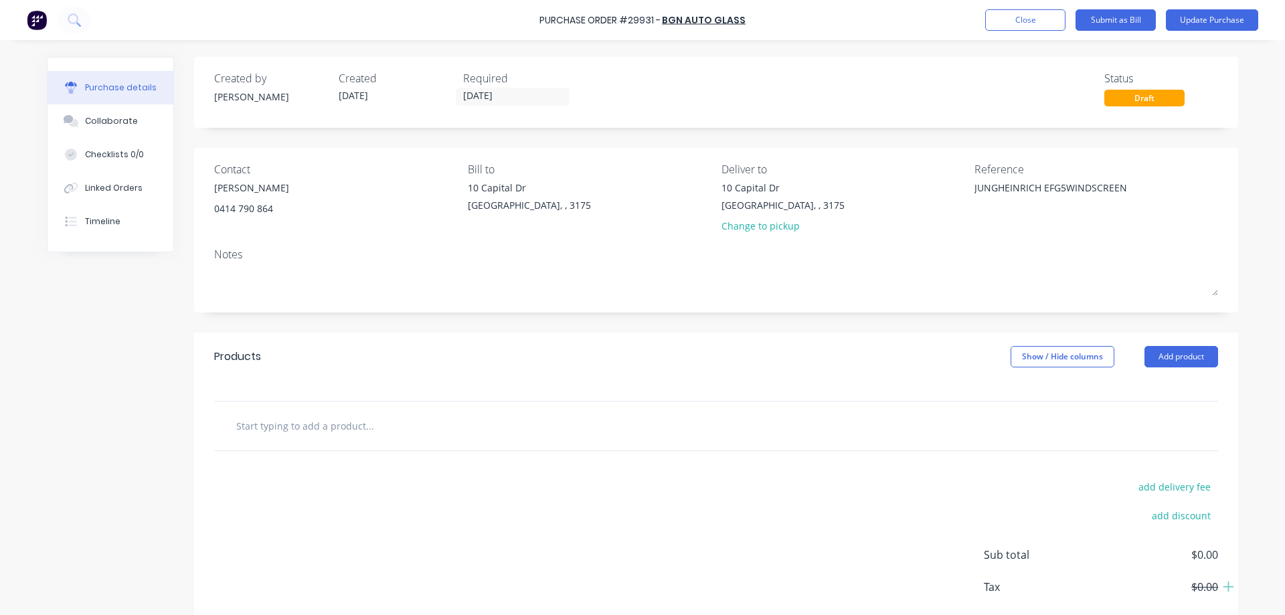
type textarea "x"
type textarea "JUNGHEINRICH EFG54WINDSCREEN"
type textarea "x"
type textarea "JUNGHEINRICH EFG545WINDSCREEN"
type textarea "x"
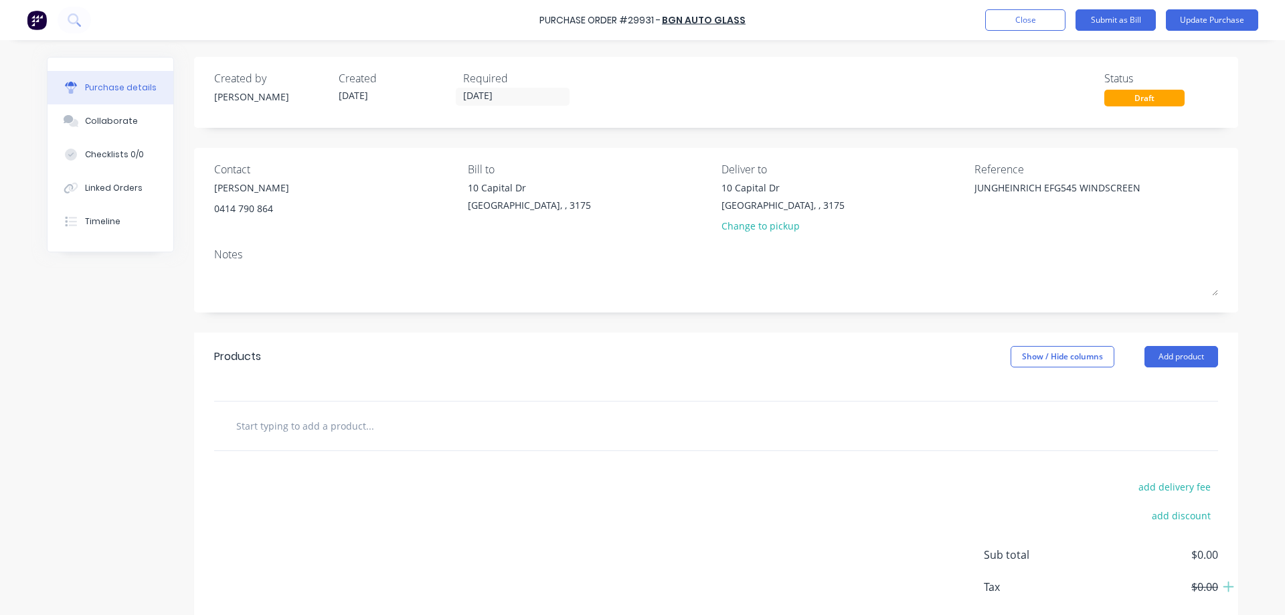
type textarea "JUNGHEINRICH EFG545 WINDSCREEN"
type textarea "x"
type textarea "JUNGHEINRICH EFG545 WINDSCREEN"
click at [397, 426] on input "text" at bounding box center [370, 425] width 268 height 27
click at [1194, 356] on button "Add product" at bounding box center [1181, 356] width 74 height 21
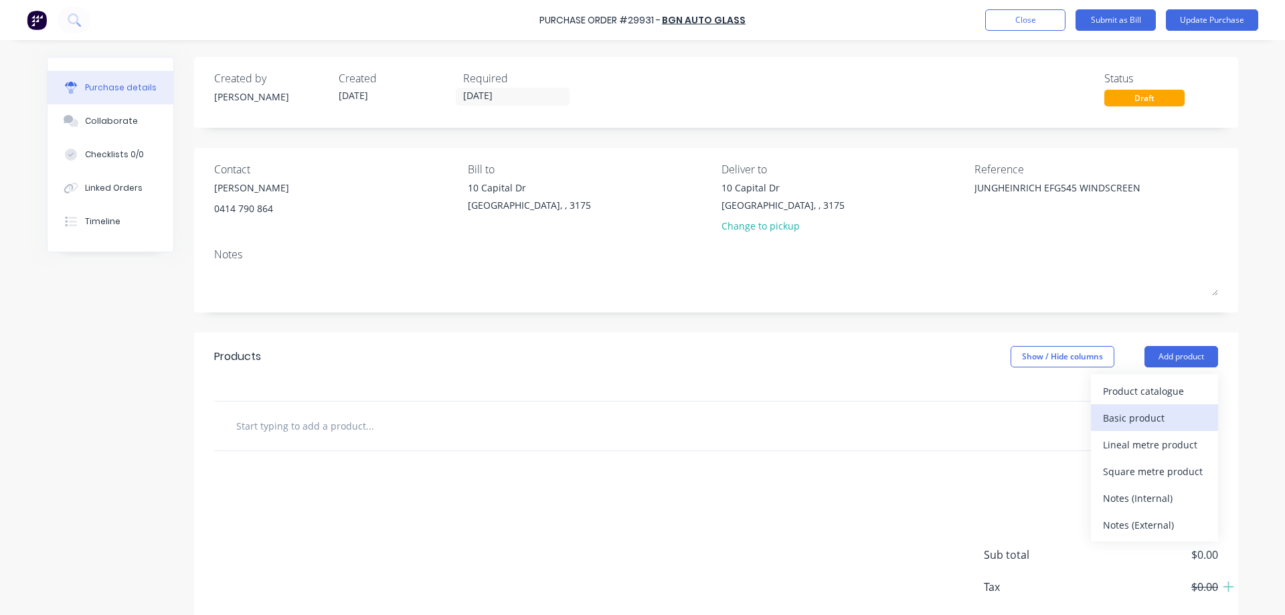
click at [1164, 420] on div "Basic product" at bounding box center [1154, 417] width 103 height 19
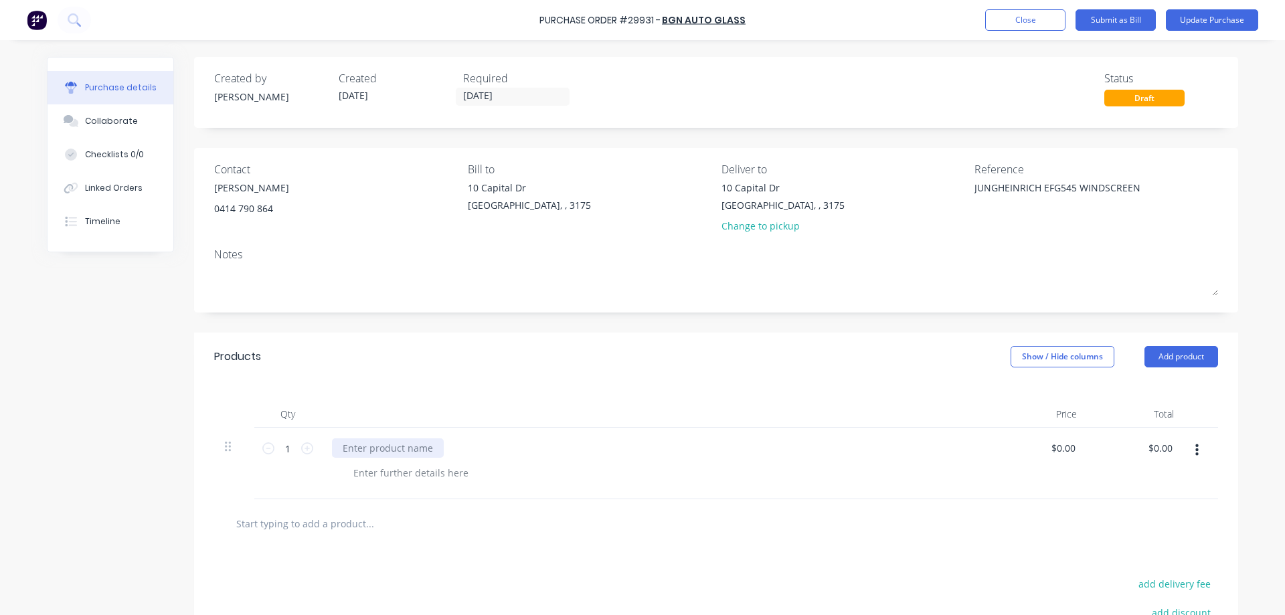
type textarea "x"
click at [364, 444] on div at bounding box center [388, 447] width 112 height 19
click at [477, 533] on input "text" at bounding box center [370, 523] width 268 height 27
click at [1199, 17] on button "Update Purchase" at bounding box center [1212, 19] width 92 height 21
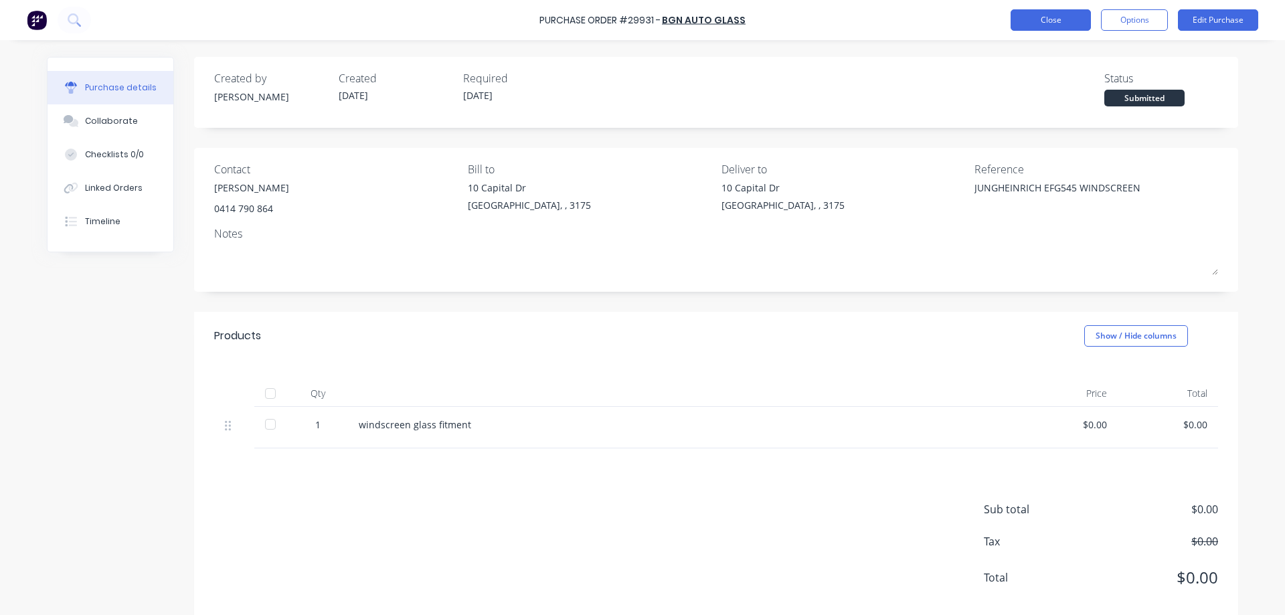
click at [1059, 18] on button "Close" at bounding box center [1050, 19] width 80 height 21
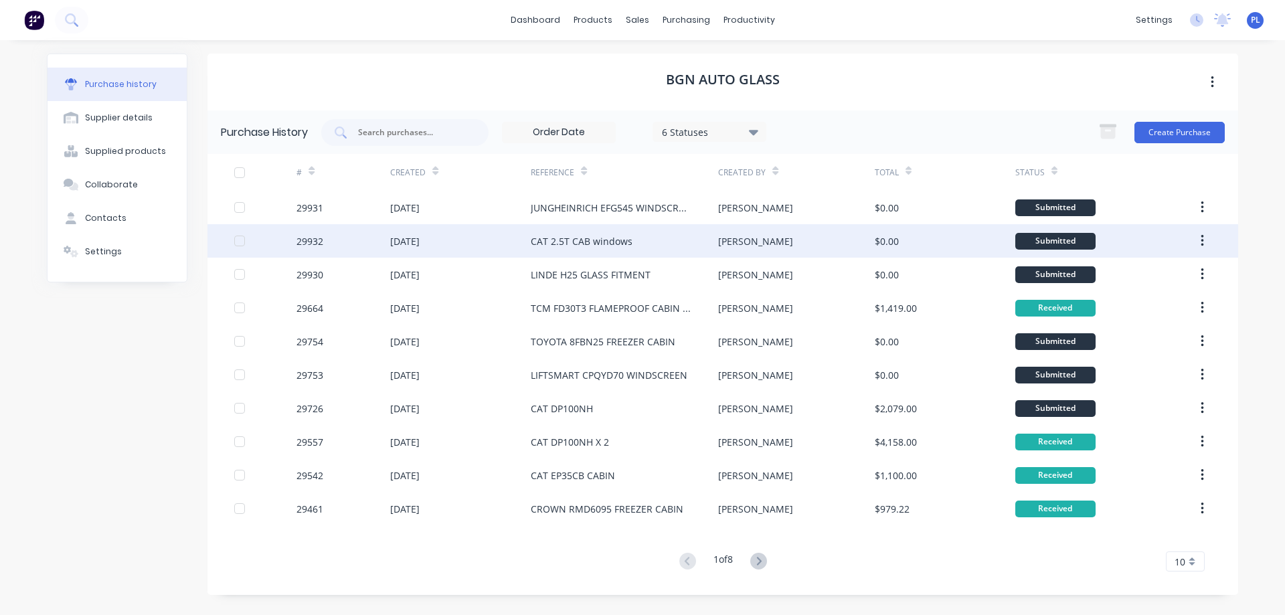
click at [577, 248] on div "CAT 2.5T CAB windows" at bounding box center [624, 240] width 187 height 33
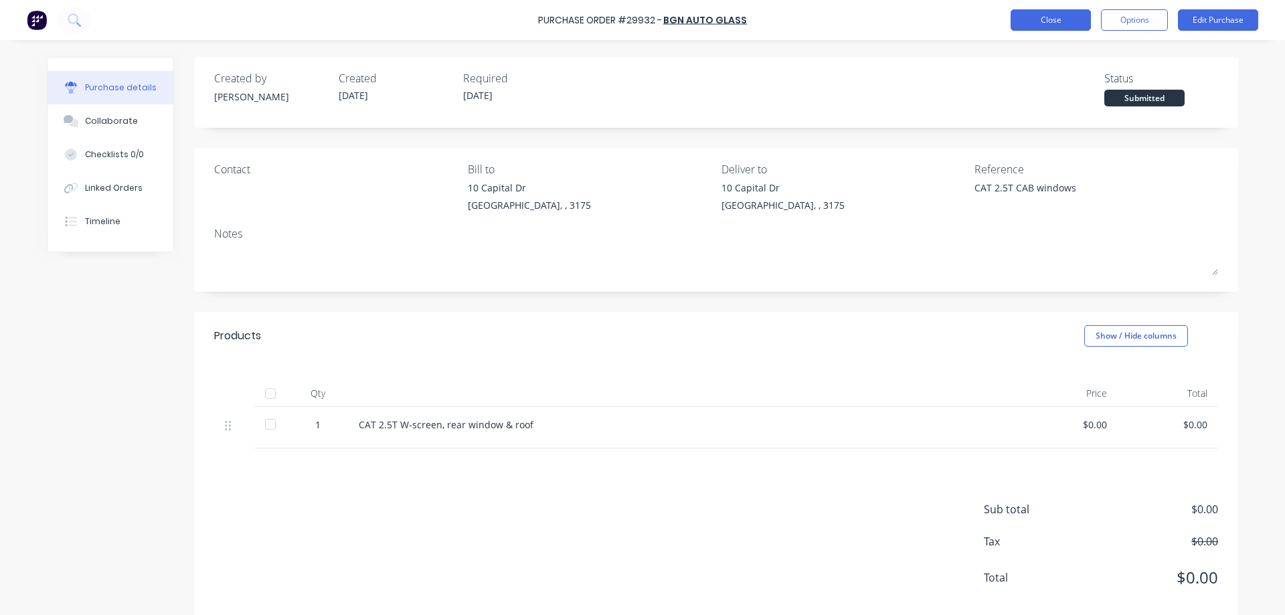
click at [1051, 27] on button "Close" at bounding box center [1050, 19] width 80 height 21
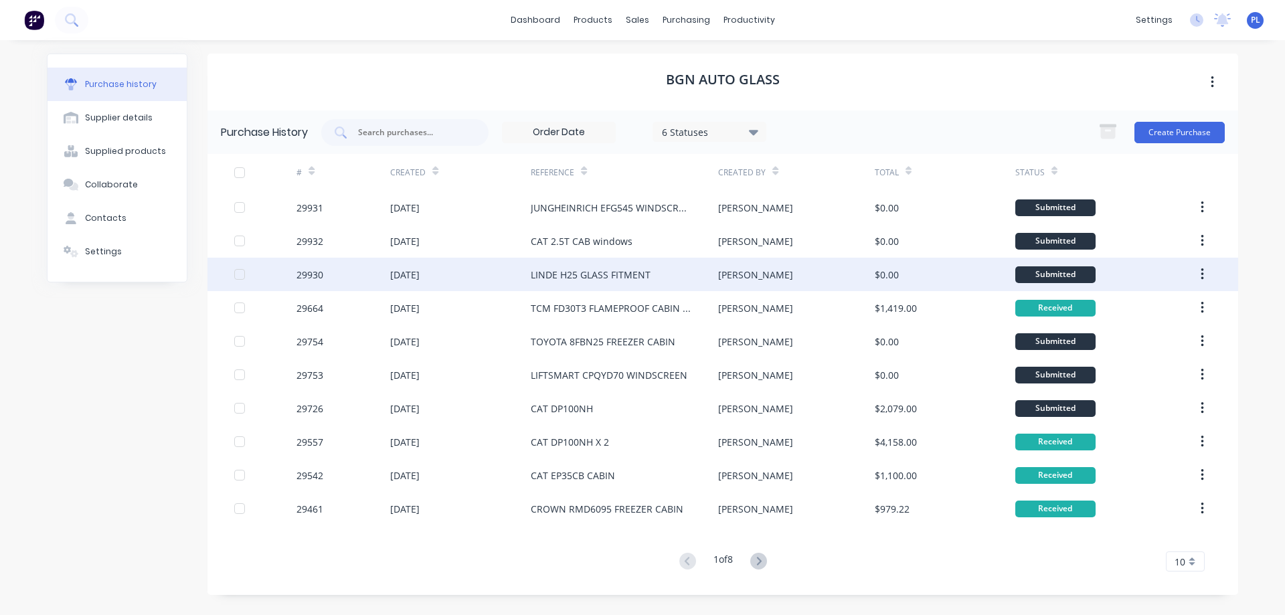
click at [563, 272] on div "LINDE H25 GLASS FITMENT" at bounding box center [591, 275] width 120 height 14
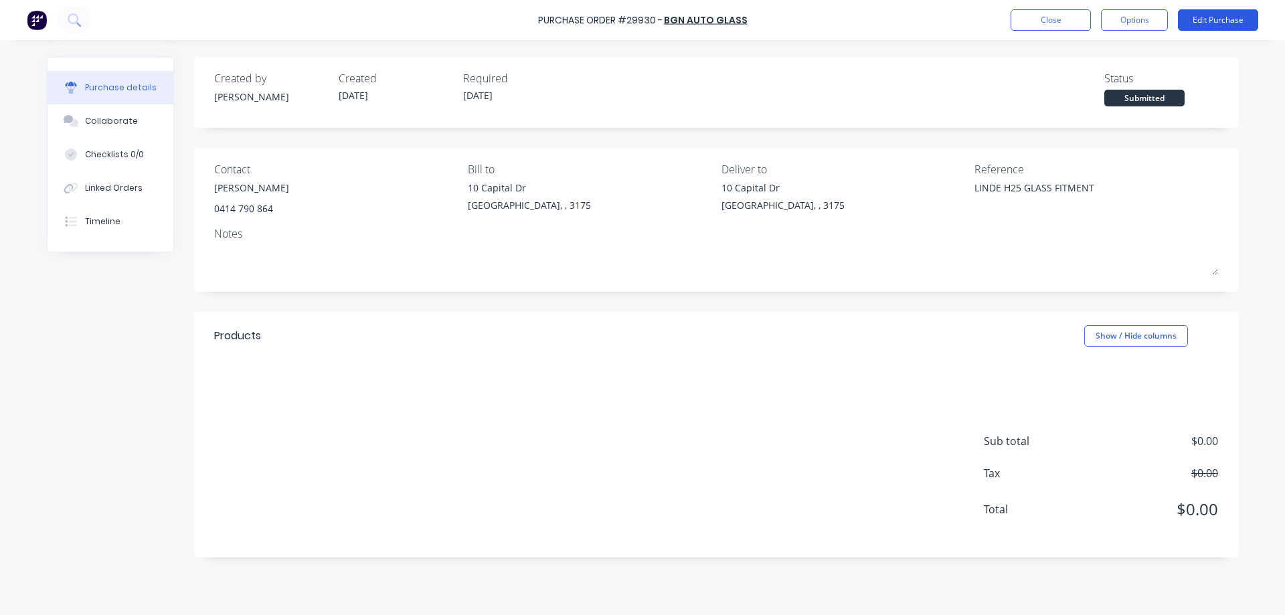
click at [1197, 21] on button "Edit Purchase" at bounding box center [1218, 19] width 80 height 21
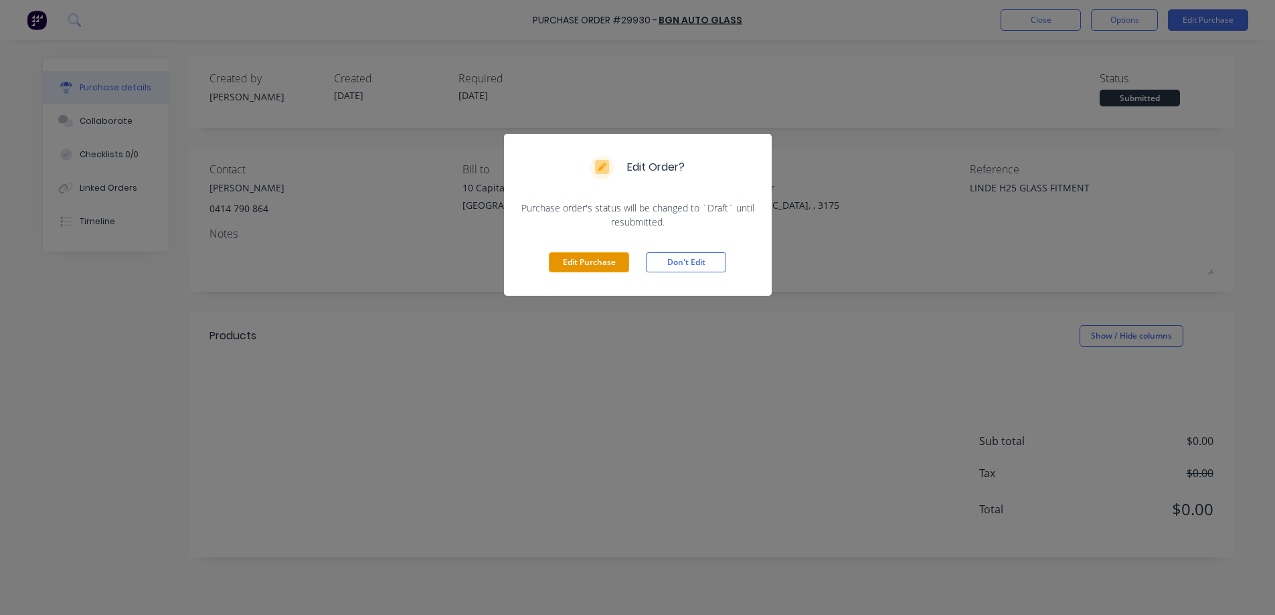
click at [582, 266] on button "Edit Purchase" at bounding box center [589, 262] width 80 height 20
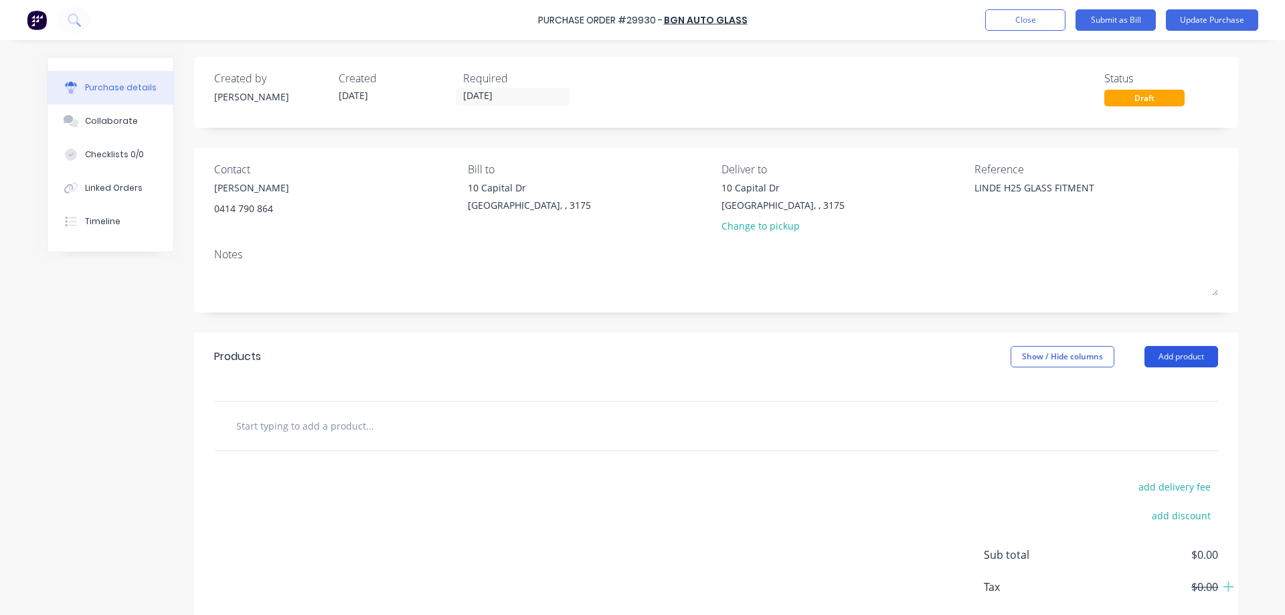
click at [1176, 357] on button "Add product" at bounding box center [1181, 356] width 74 height 21
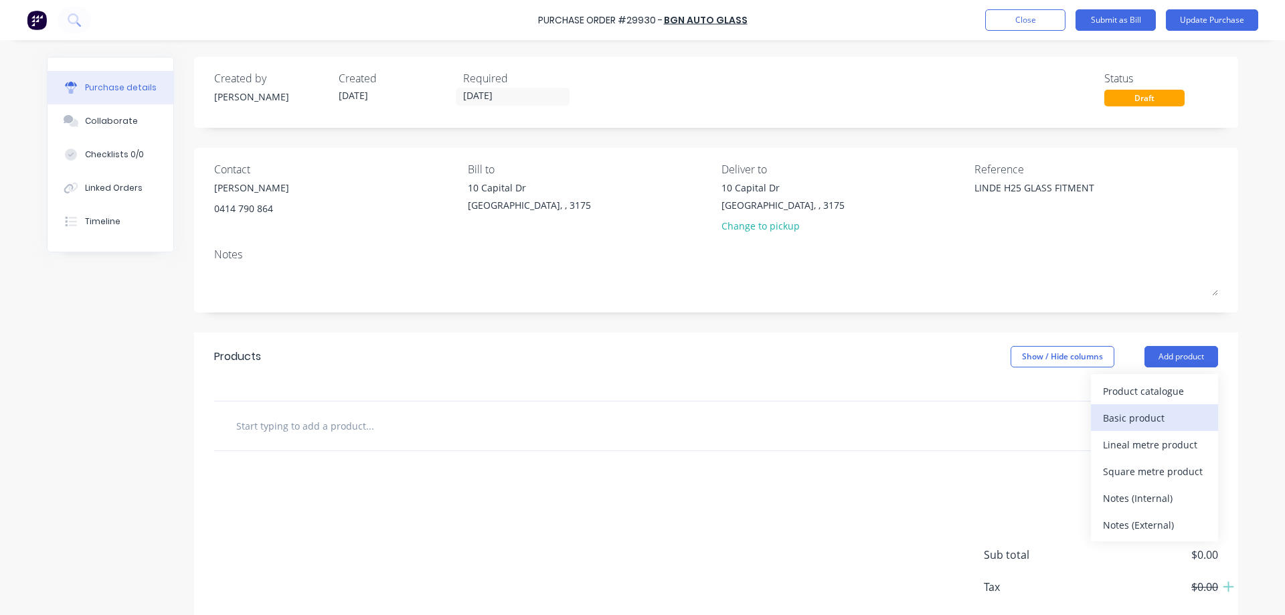
click at [1152, 416] on div "Basic product" at bounding box center [1154, 417] width 103 height 19
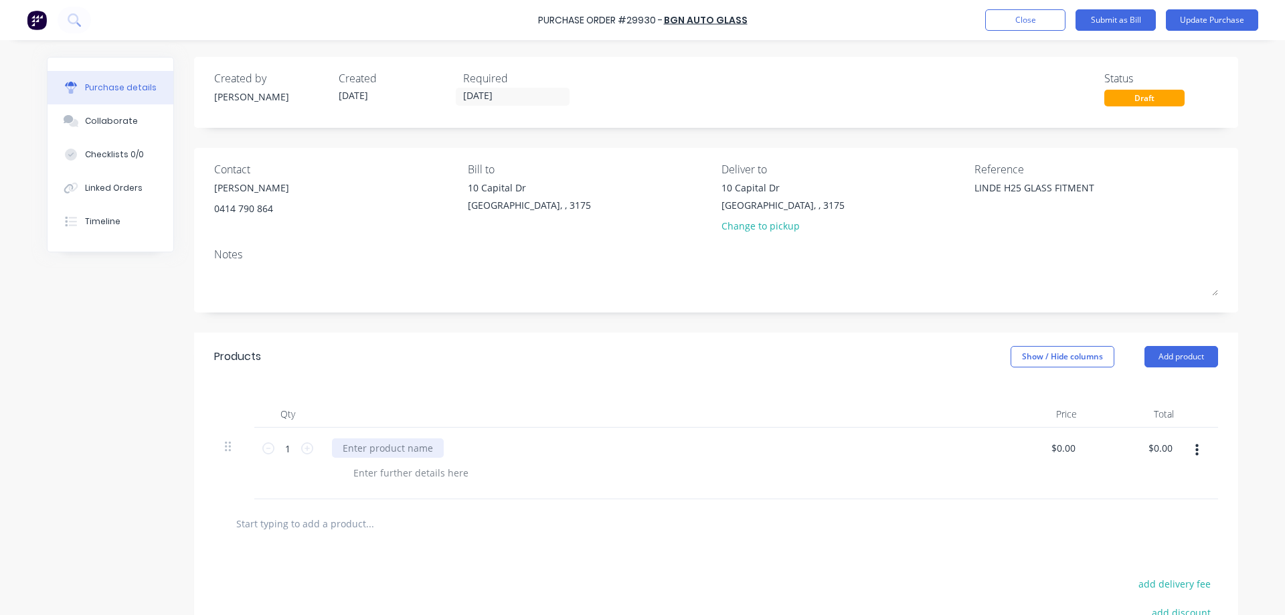
type textarea "x"
click at [426, 448] on div at bounding box center [388, 447] width 112 height 19
click at [89, 497] on div "Created by [PERSON_NAME] Created [DATE] Required [DATE] Status Draft Contact [P…" at bounding box center [642, 412] width 1191 height 711
click at [1203, 17] on button "Update Purchase" at bounding box center [1212, 19] width 92 height 21
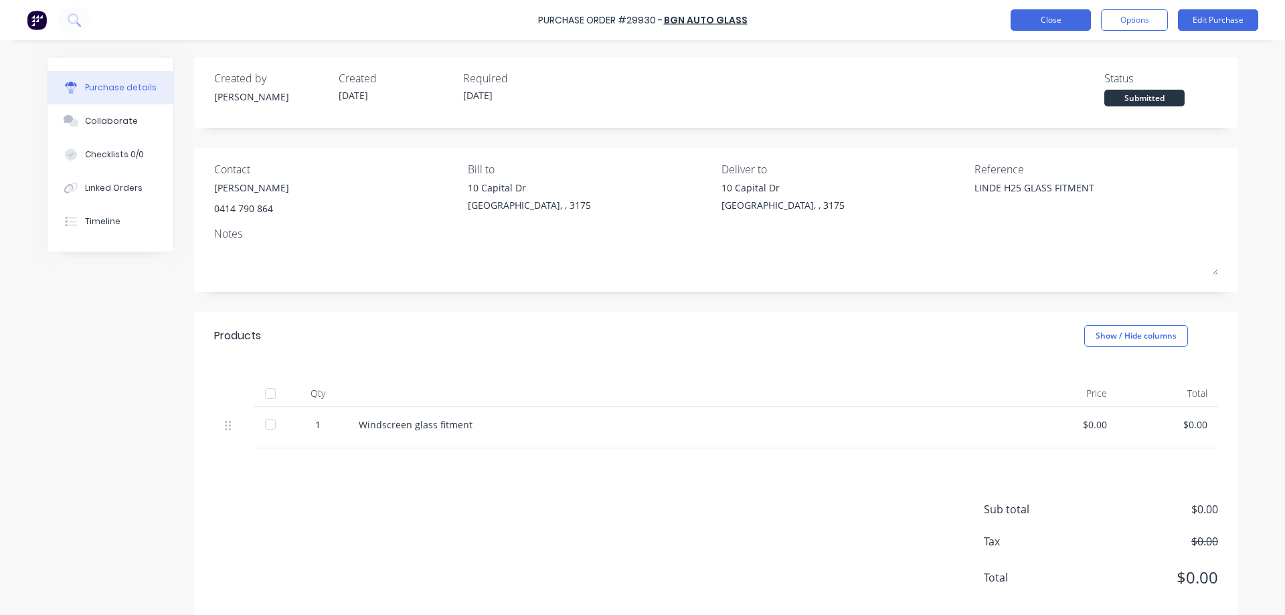
click at [1063, 16] on button "Close" at bounding box center [1050, 19] width 80 height 21
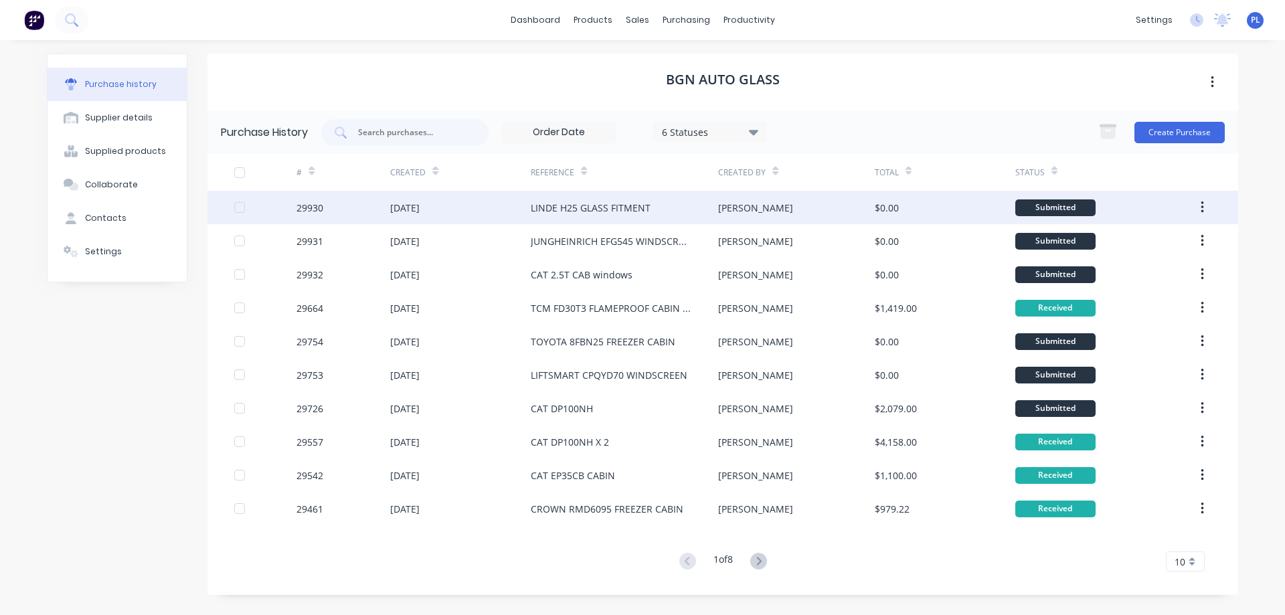
click at [578, 205] on div "LINDE H25 GLASS FITMENT" at bounding box center [591, 208] width 120 height 14
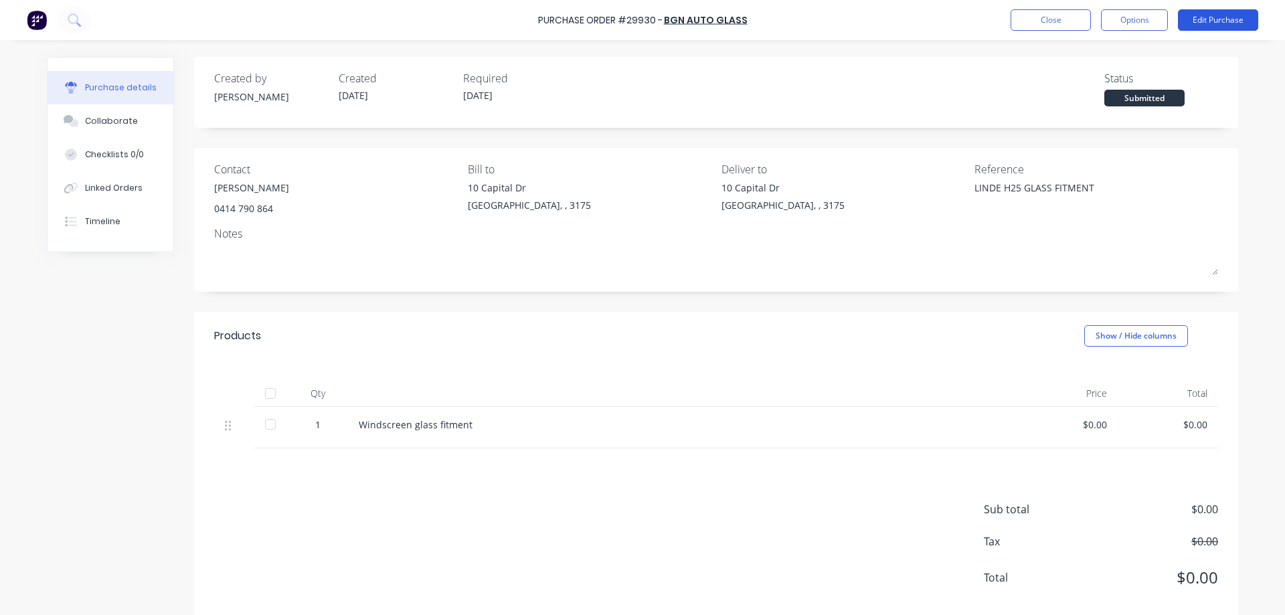
click at [1209, 23] on button "Edit Purchase" at bounding box center [1218, 19] width 80 height 21
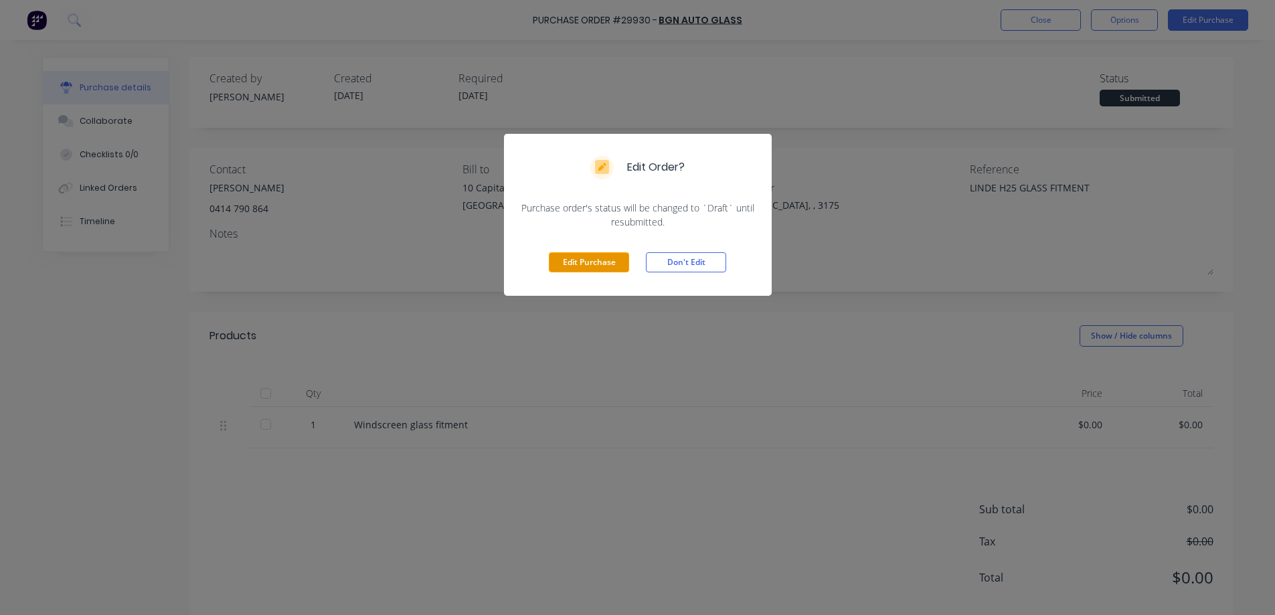
click at [579, 265] on button "Edit Purchase" at bounding box center [589, 262] width 80 height 20
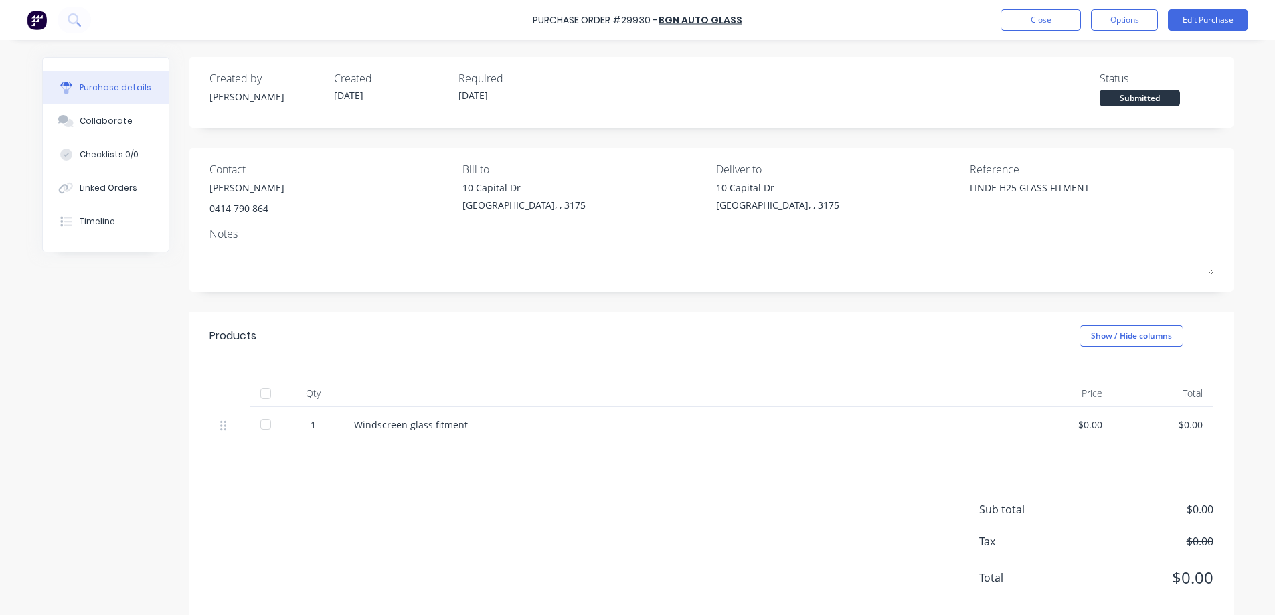
type textarea "x"
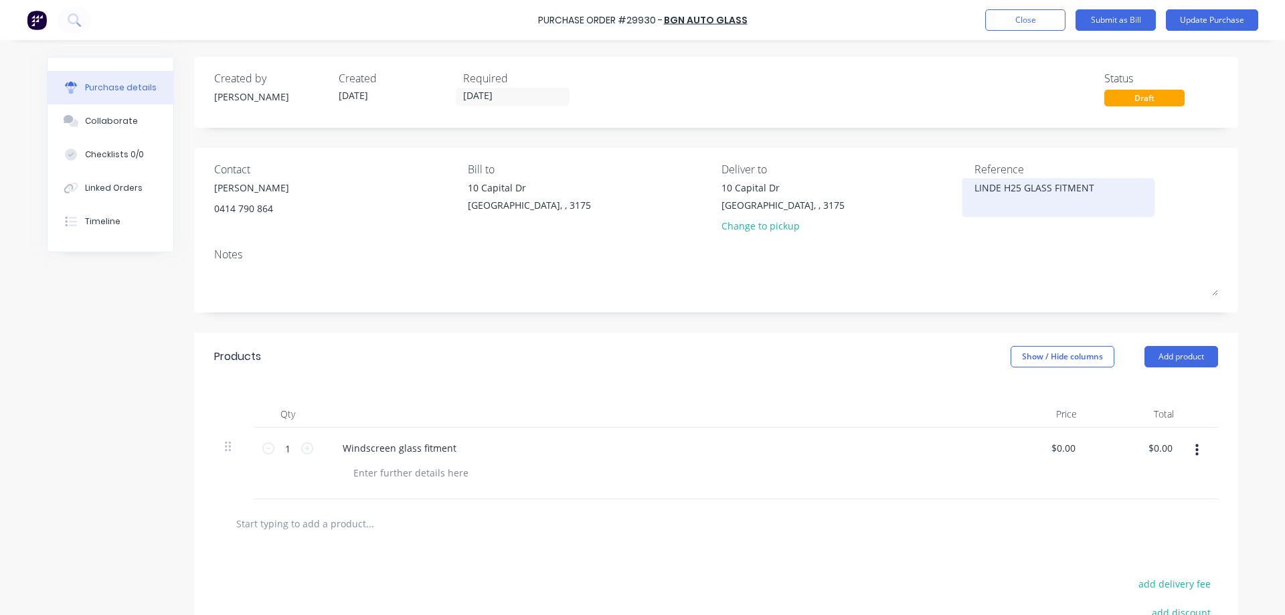
click at [1020, 187] on textarea "LINDE H25 GLASS FITMENT" at bounding box center [1057, 196] width 167 height 30
type textarea "LINDE H25 WINDSCREEN GLASS FITMENT"
type textarea "x"
type textarea "LINDE H25 WINDSCREEN GLASS FITMENT"
click at [1200, 21] on button "Update Purchase" at bounding box center [1212, 19] width 92 height 21
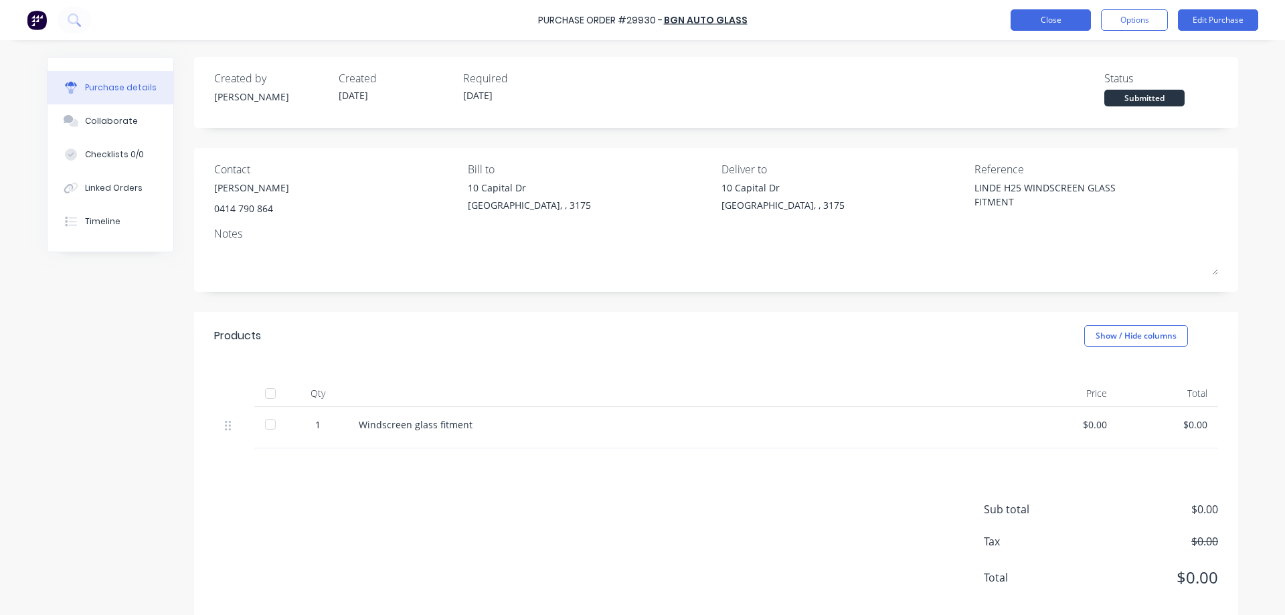
click at [1063, 23] on button "Close" at bounding box center [1050, 19] width 80 height 21
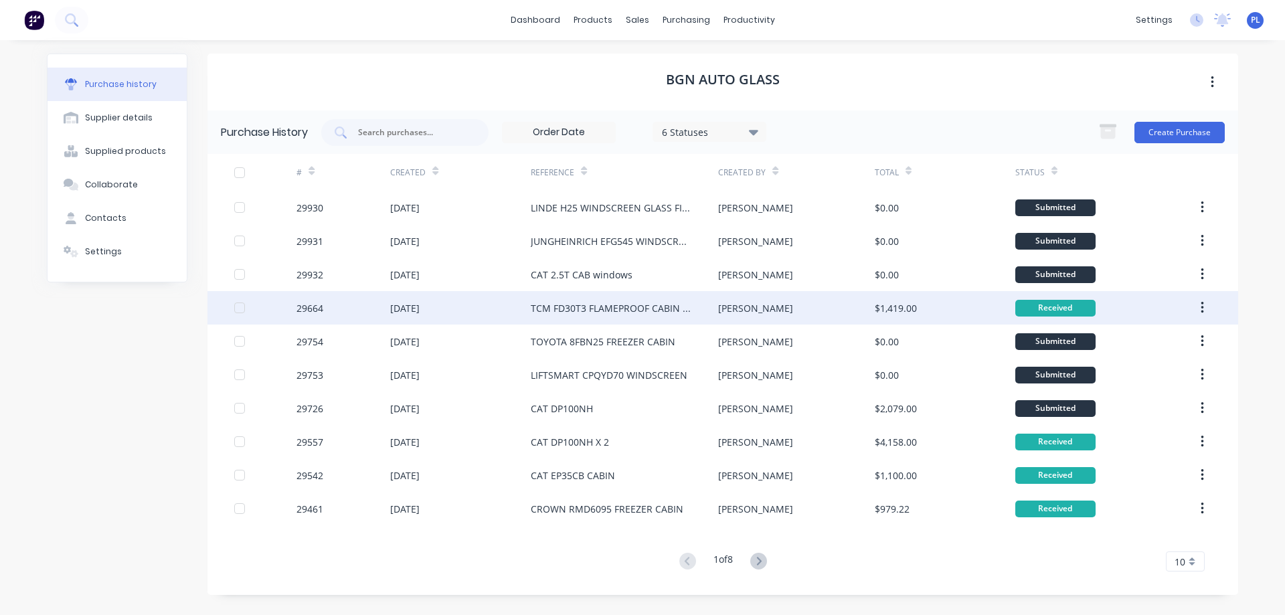
click at [611, 316] on div "TCM FD30T3 FLAMEPROOF CABIN X 1" at bounding box center [624, 307] width 187 height 33
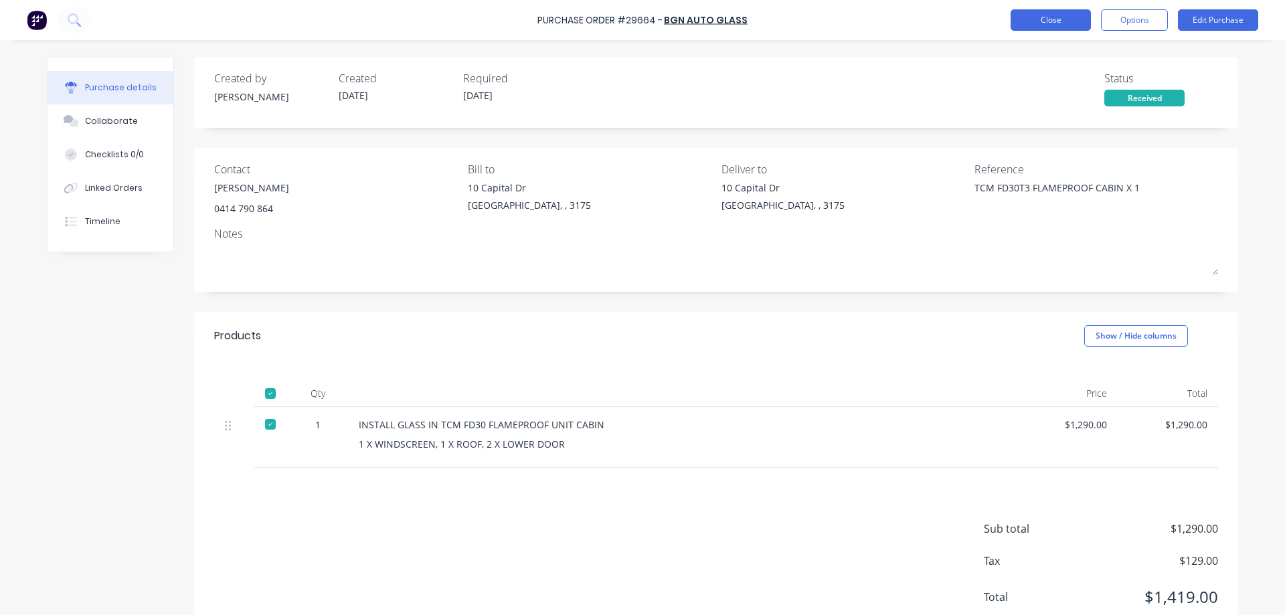
click at [1037, 19] on button "Close" at bounding box center [1050, 19] width 80 height 21
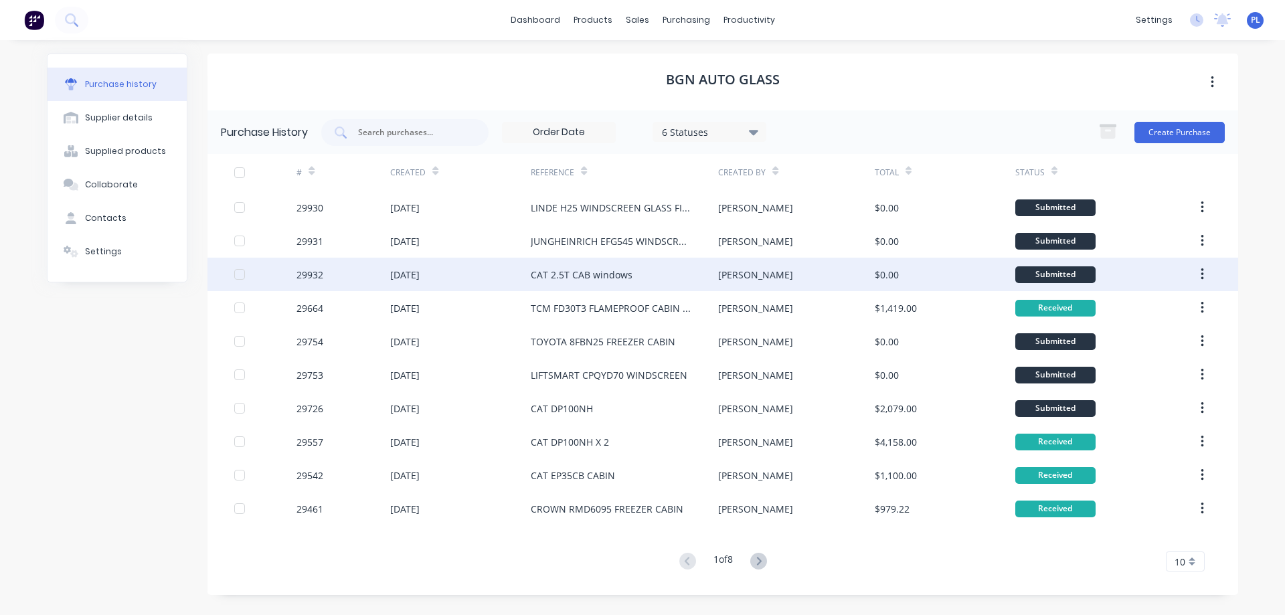
click at [586, 279] on div "CAT 2.5T CAB windows" at bounding box center [582, 275] width 102 height 14
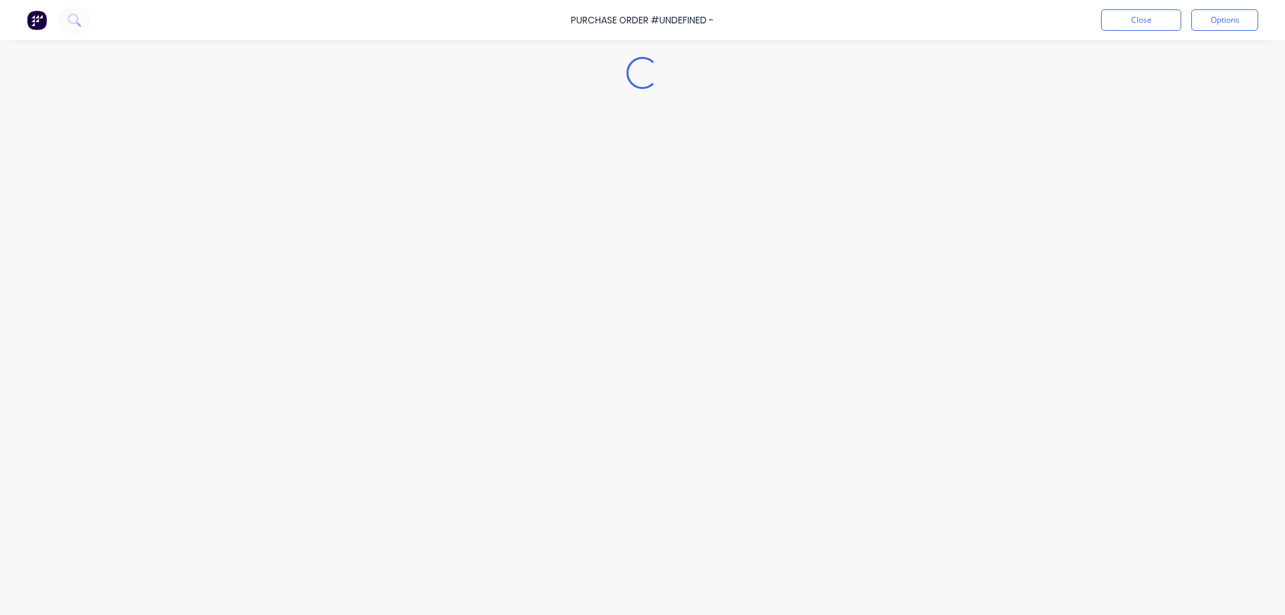
type textarea "x"
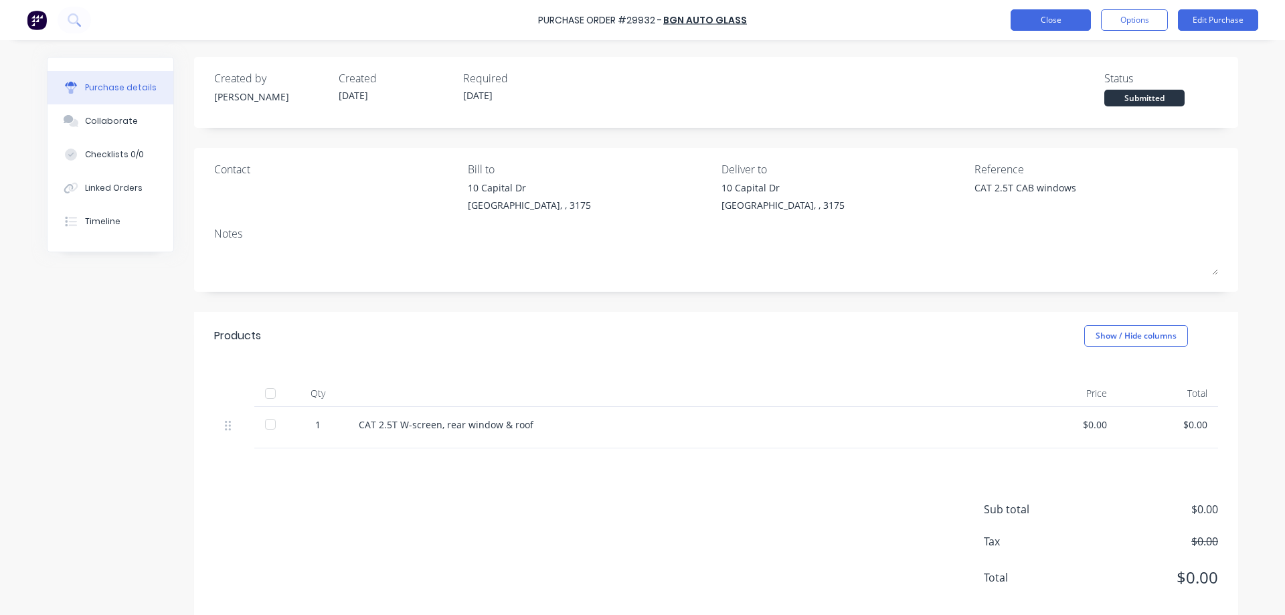
click at [1063, 17] on button "Close" at bounding box center [1050, 19] width 80 height 21
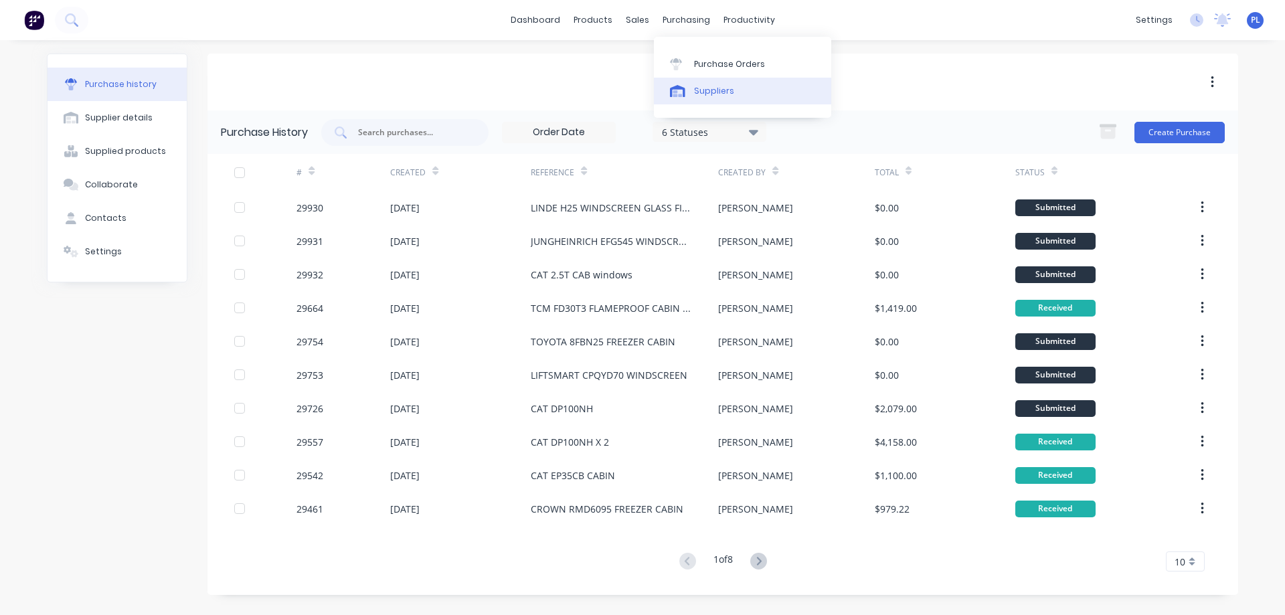
click at [716, 96] on div "Suppliers" at bounding box center [714, 91] width 40 height 12
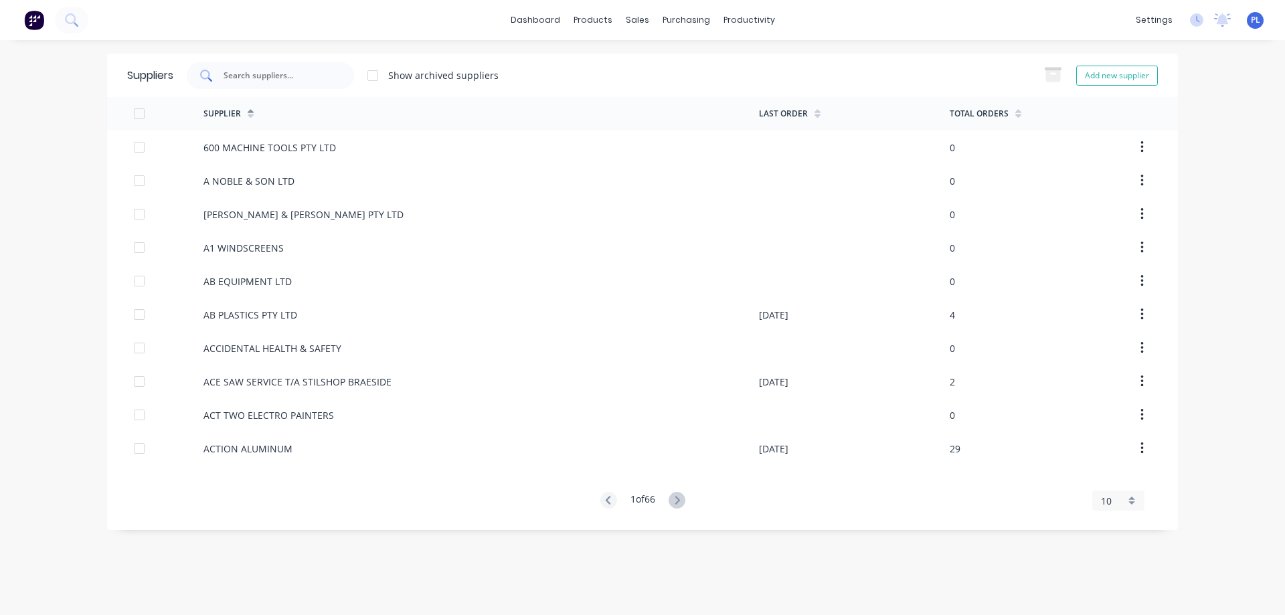
click at [264, 78] on input "text" at bounding box center [277, 75] width 111 height 13
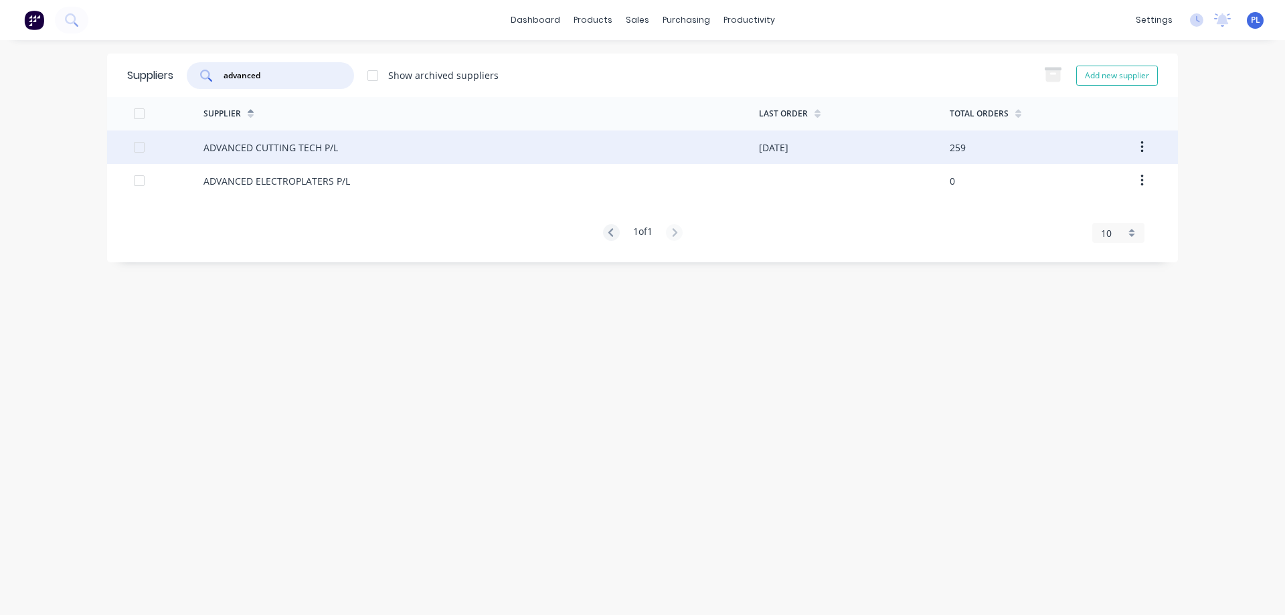
type input "advanced"
click at [268, 152] on div "ADVANCED CUTTING TECH P/L" at bounding box center [270, 148] width 135 height 14
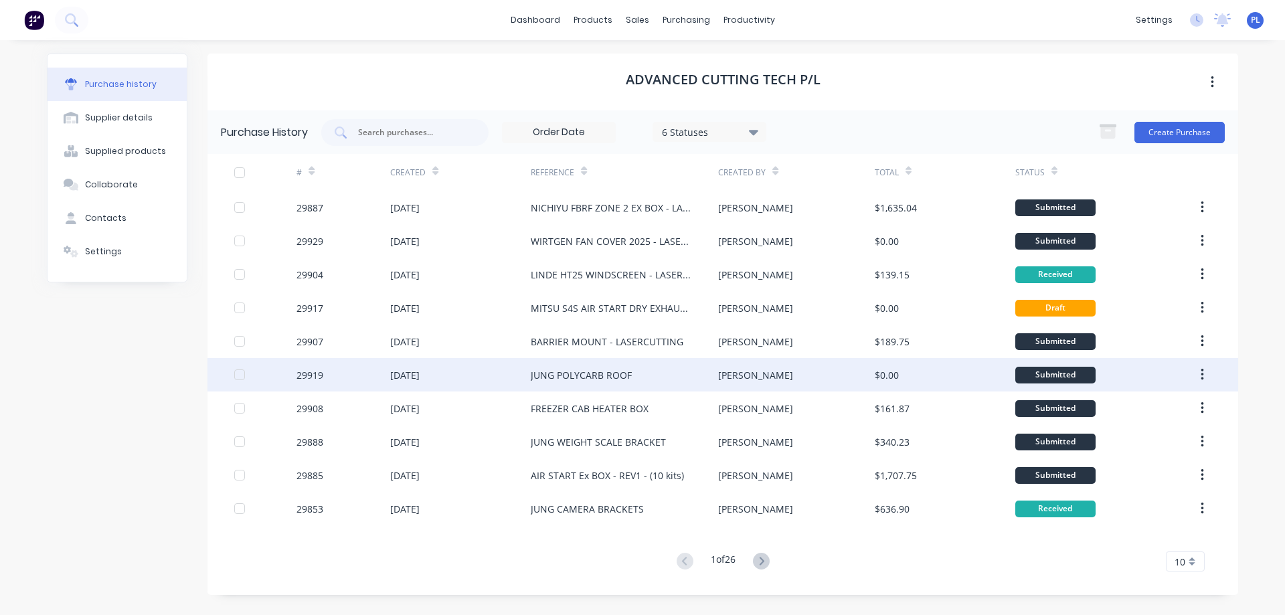
click at [589, 374] on div "JUNG POLYCARB ROOF" at bounding box center [581, 375] width 101 height 14
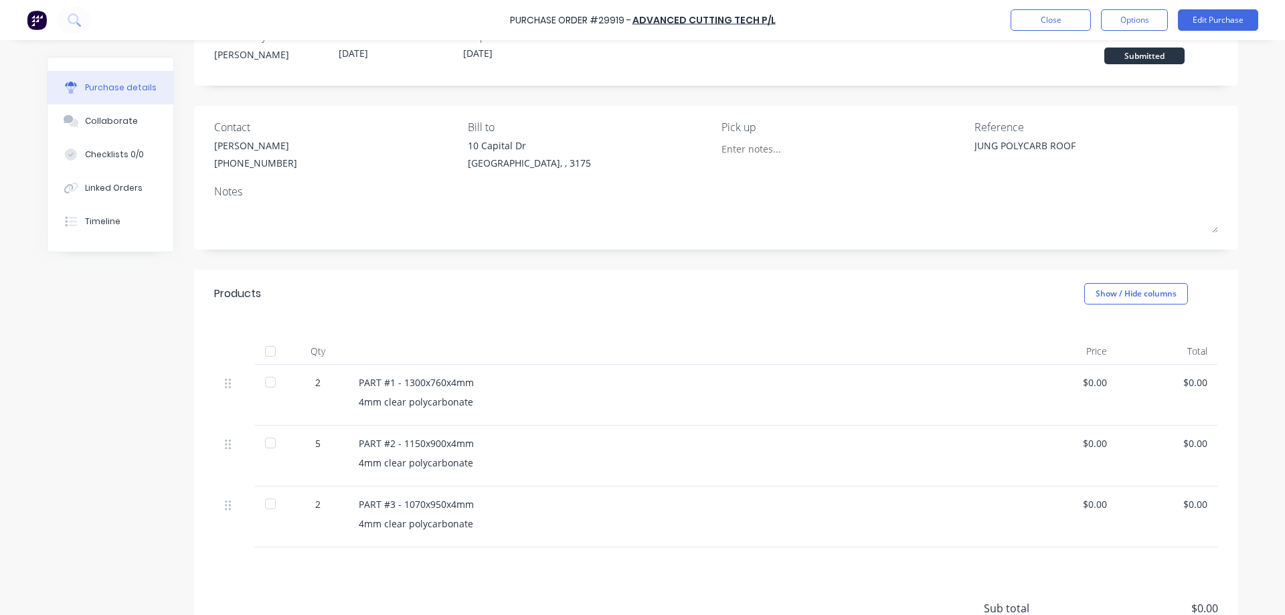
scroll to position [165, 0]
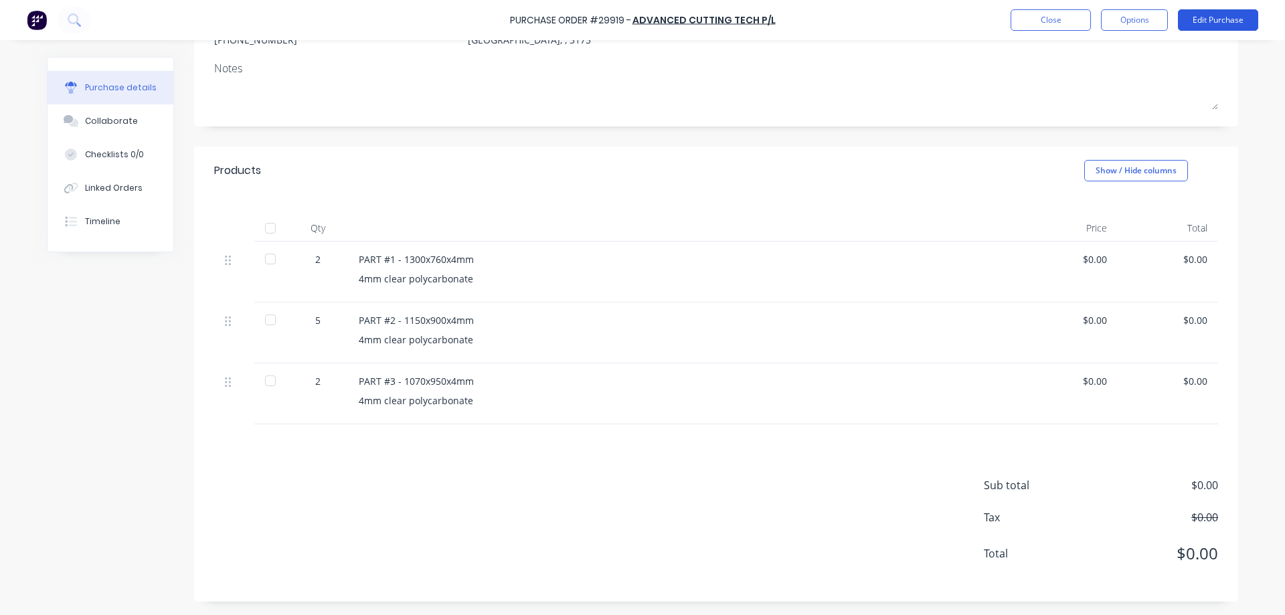
click at [1213, 23] on button "Edit Purchase" at bounding box center [1218, 19] width 80 height 21
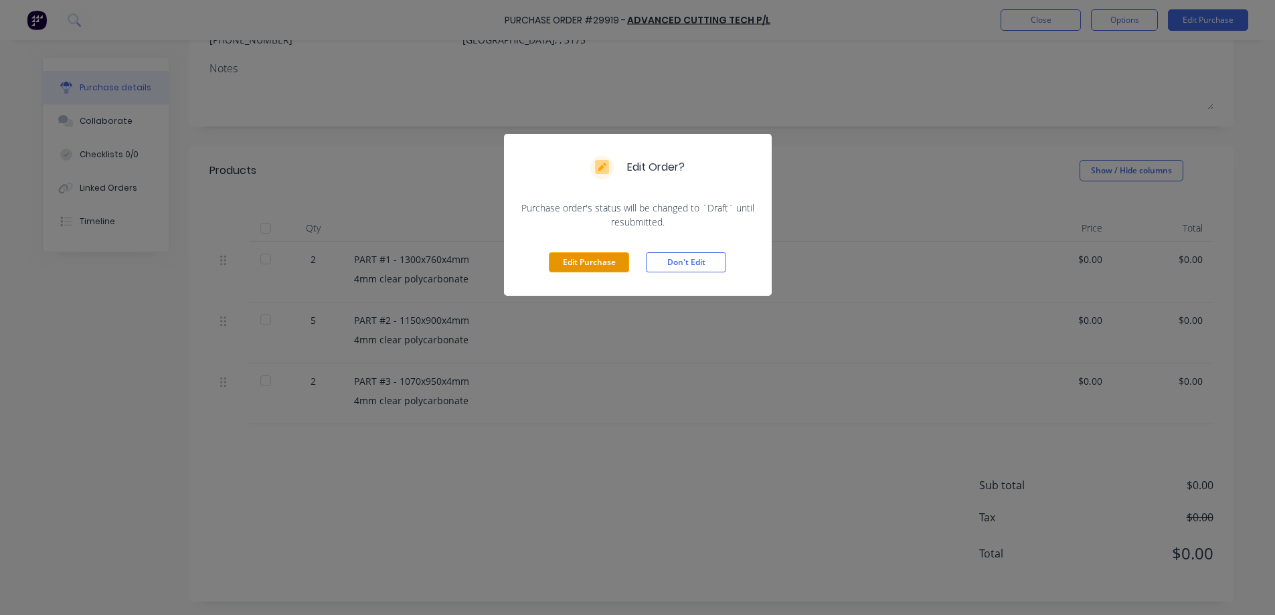
click at [576, 266] on button "Edit Purchase" at bounding box center [589, 262] width 80 height 20
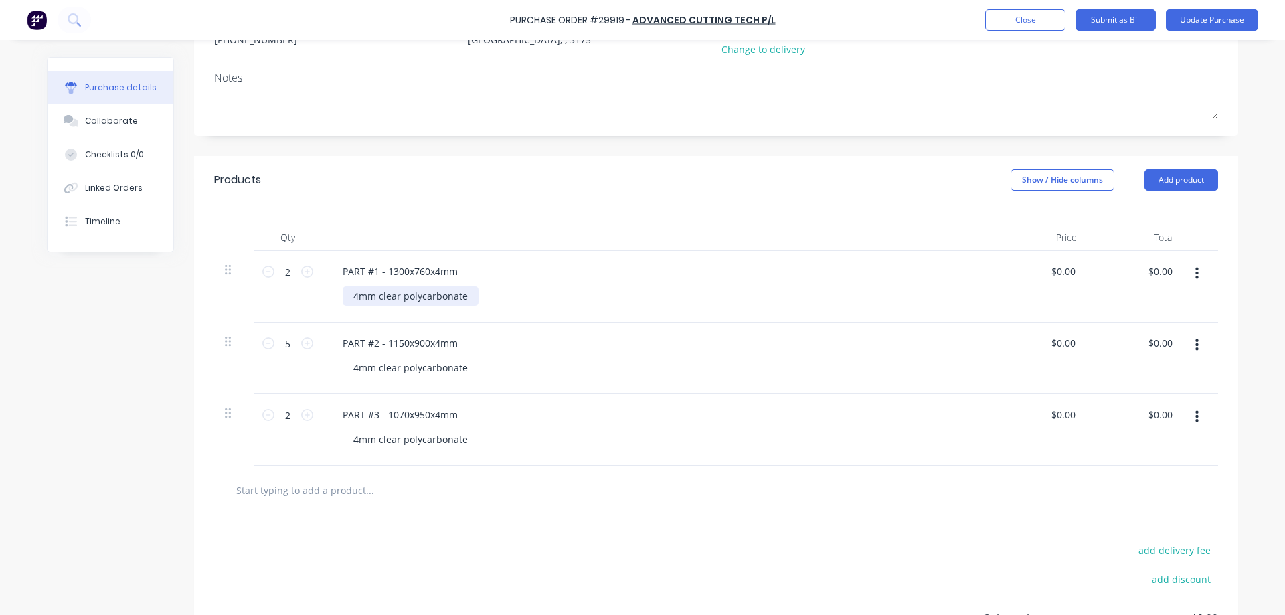
type textarea "x"
drag, startPoint x: 459, startPoint y: 295, endPoint x: 489, endPoint y: 294, distance: 29.5
click at [463, 295] on div "4mm clear polycarbonate" at bounding box center [411, 295] width 136 height 19
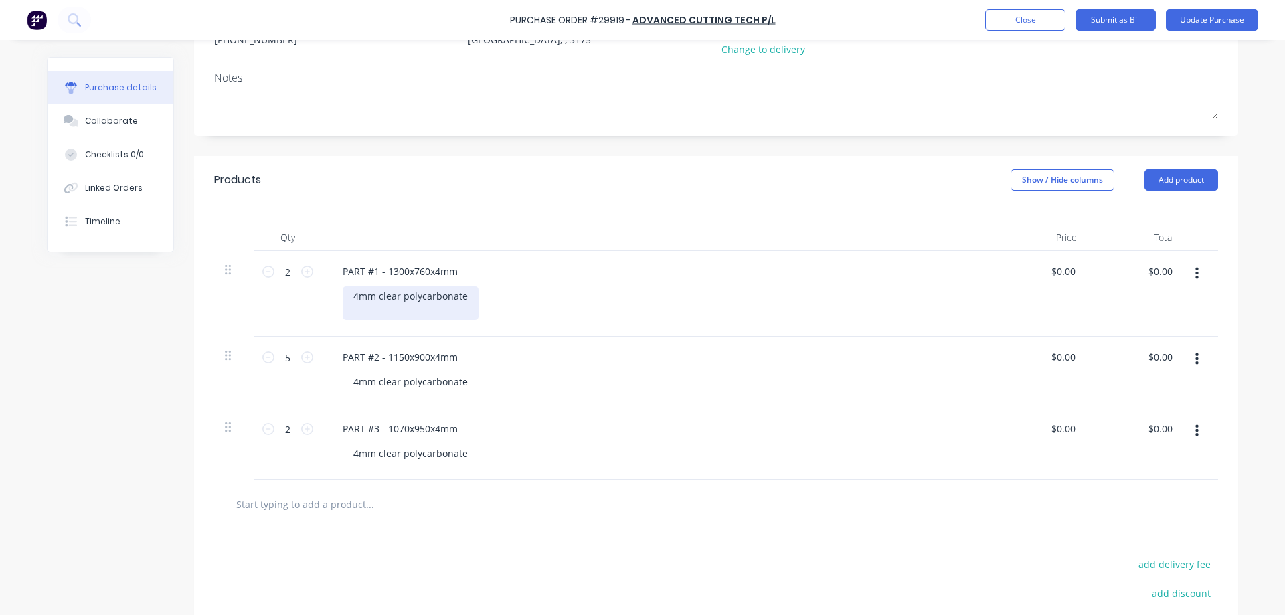
click at [440, 312] on div "4mm clear polycarbonate" at bounding box center [411, 302] width 136 height 33
click at [442, 382] on div "4mm clear polycarbonate" at bounding box center [411, 381] width 136 height 19
type textarea "x"
click at [465, 379] on div "4mm clear polycarbonate" at bounding box center [411, 381] width 136 height 19
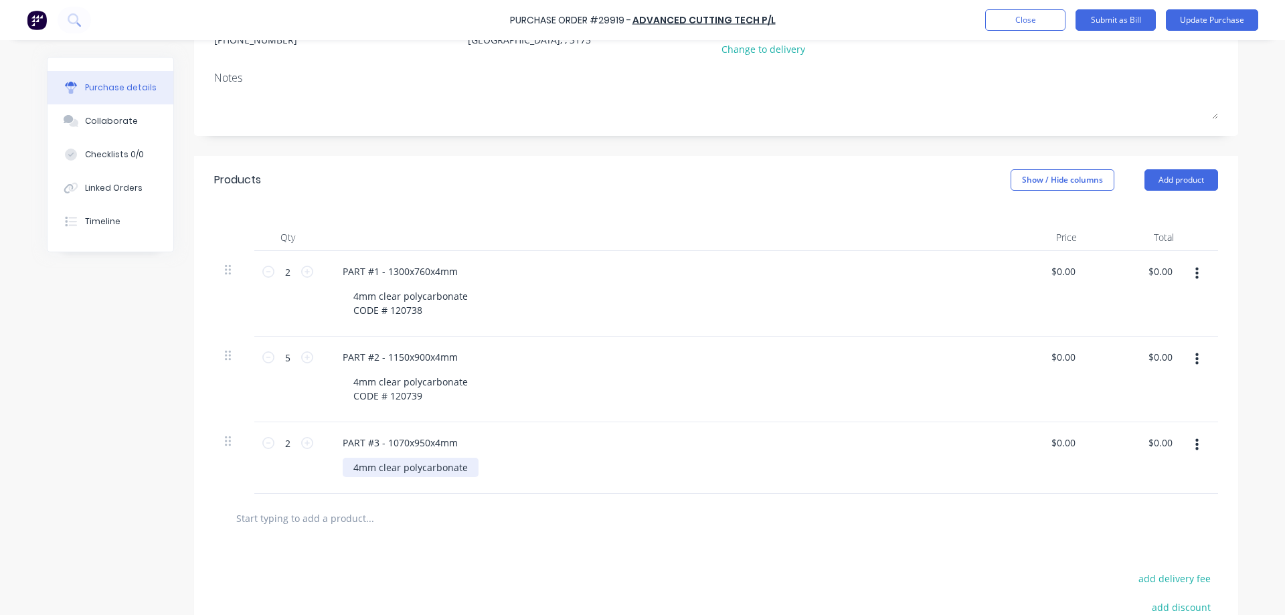
click at [444, 471] on div "4mm clear polycarbonate" at bounding box center [411, 467] width 136 height 19
type textarea "x"
click at [460, 468] on div "4mm clear polycarbonate" at bounding box center [411, 467] width 136 height 19
click at [491, 554] on div at bounding box center [716, 532] width 1004 height 49
click at [104, 128] on button "Collaborate" at bounding box center [111, 120] width 126 height 33
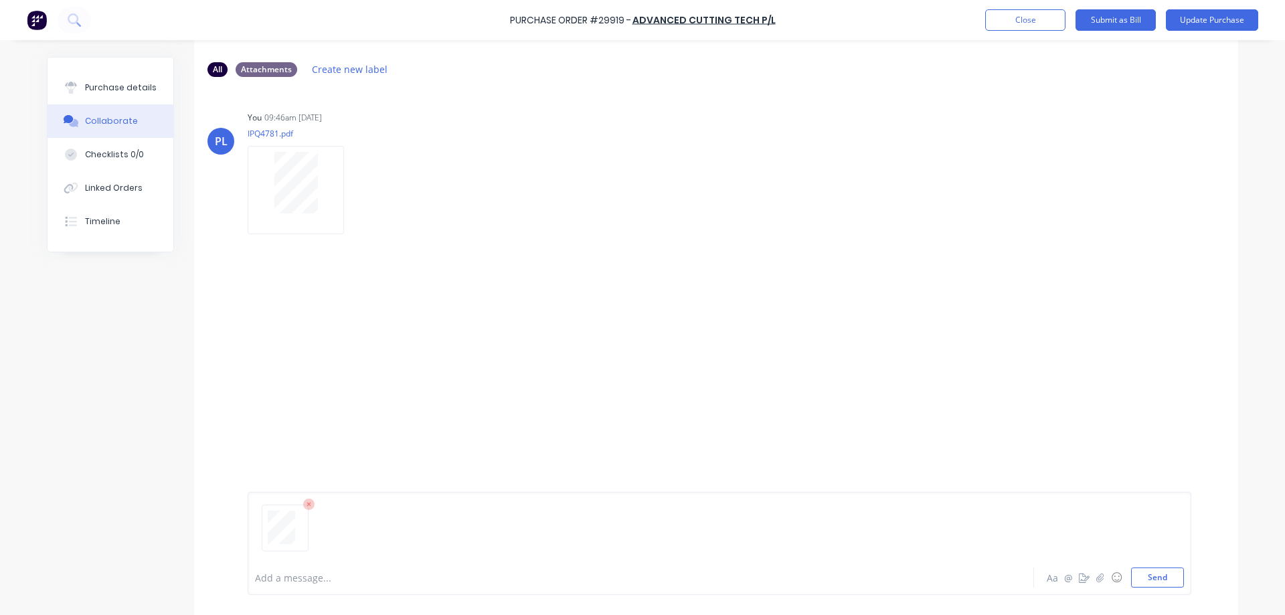
scroll to position [102, 0]
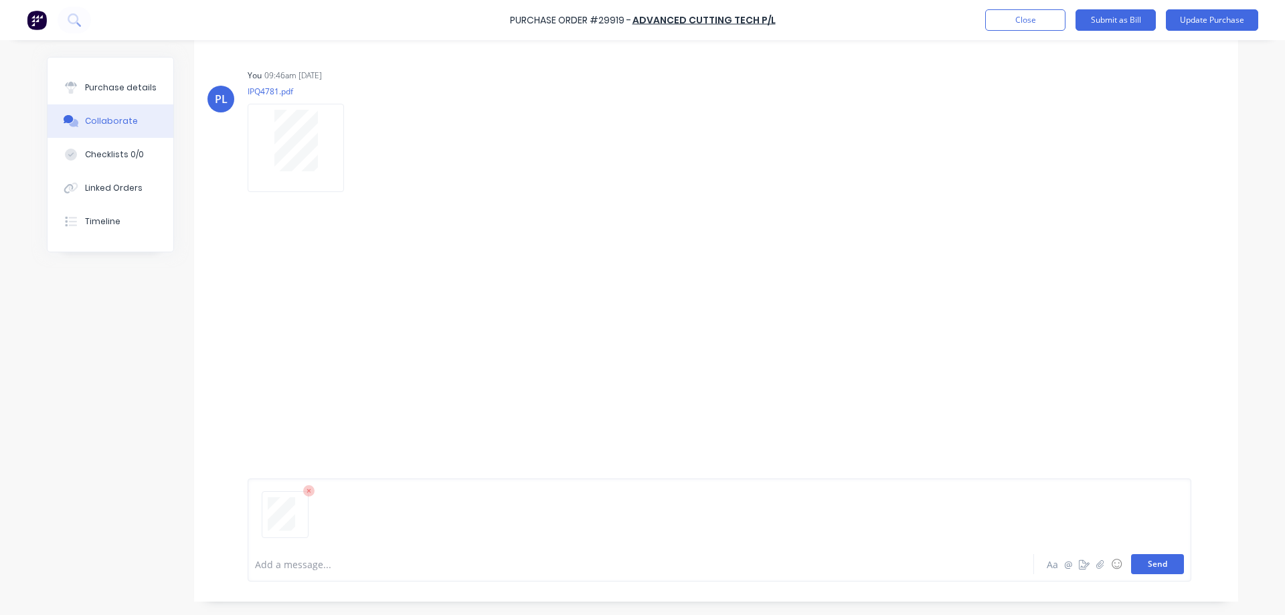
click at [1154, 563] on button "Send" at bounding box center [1157, 564] width 53 height 20
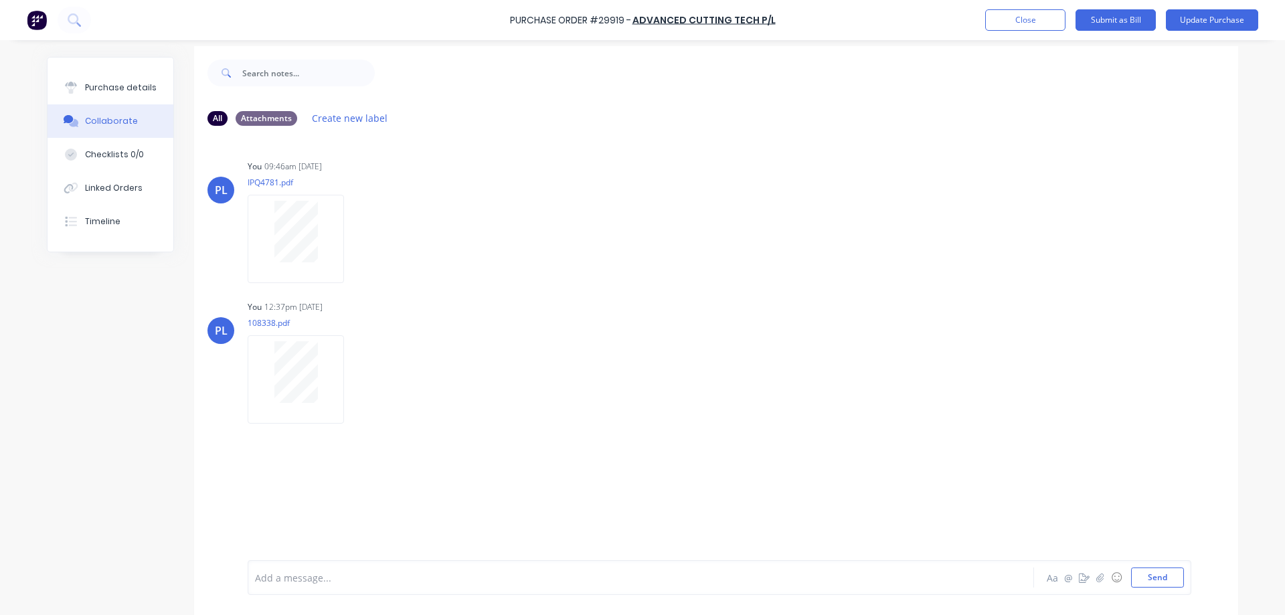
scroll to position [0, 0]
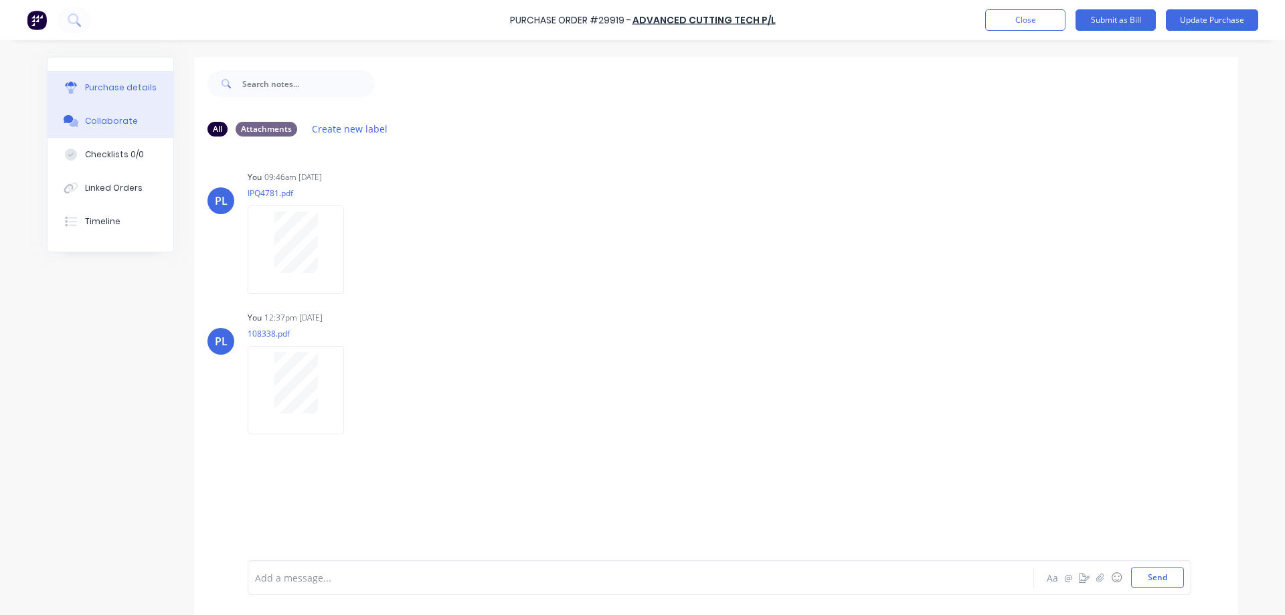
click at [112, 86] on div "Purchase details" at bounding box center [121, 88] width 72 height 12
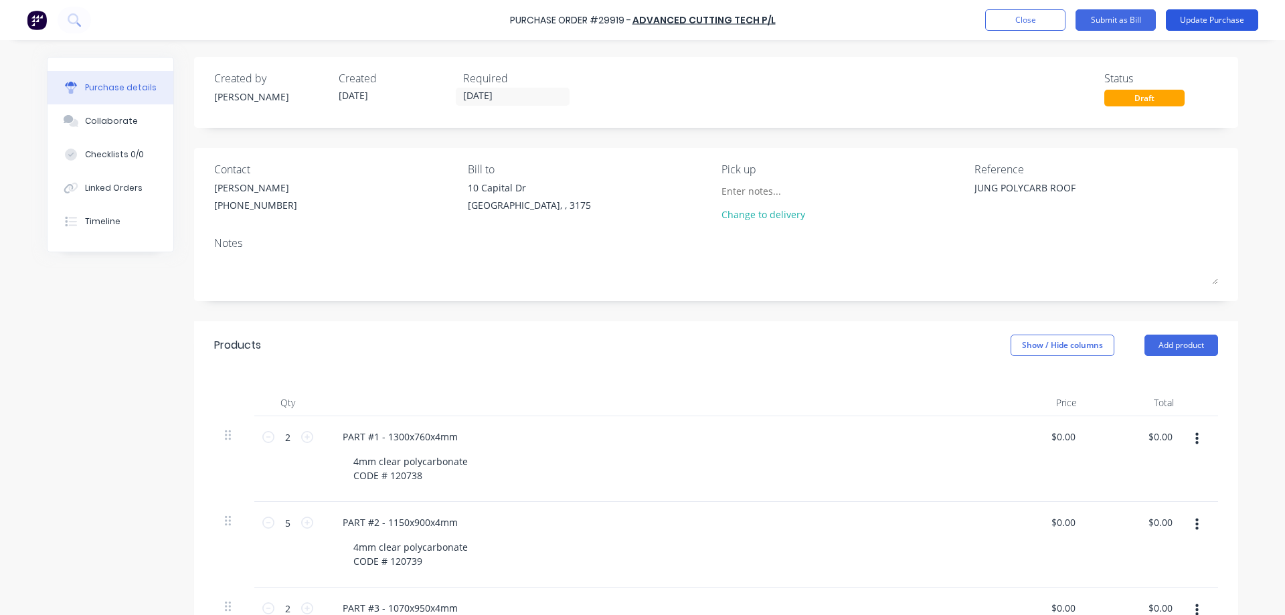
drag, startPoint x: 1211, startPoint y: 22, endPoint x: 1188, endPoint y: 51, distance: 36.3
click at [1211, 21] on button "Update Purchase" at bounding box center [1212, 19] width 92 height 21
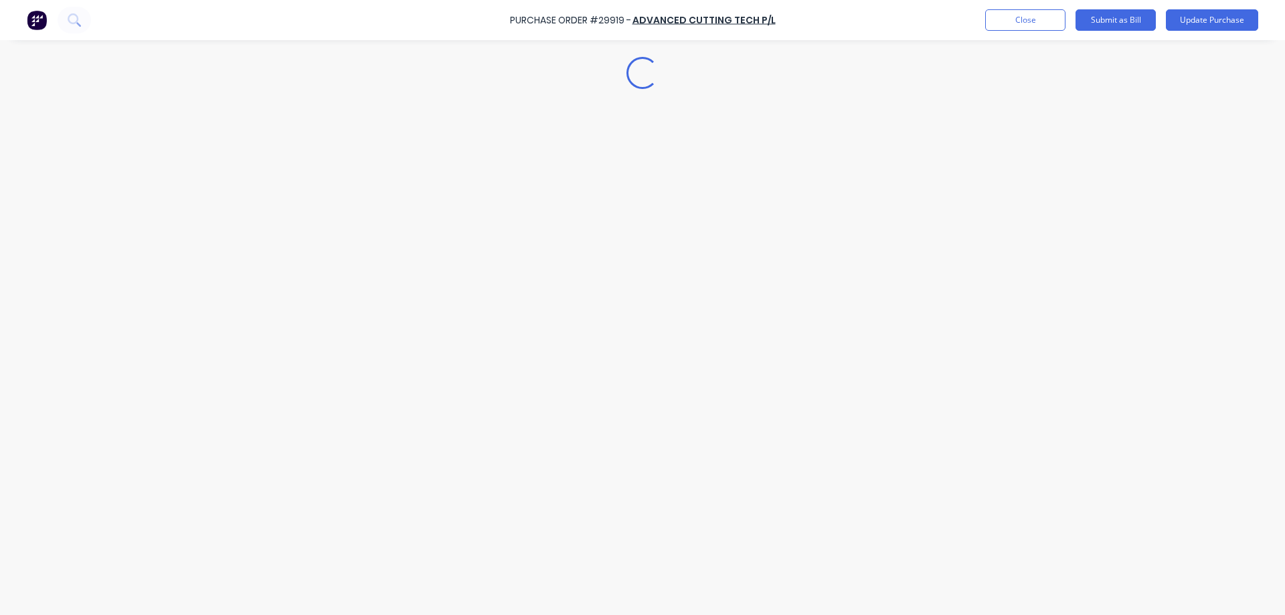
type textarea "x"
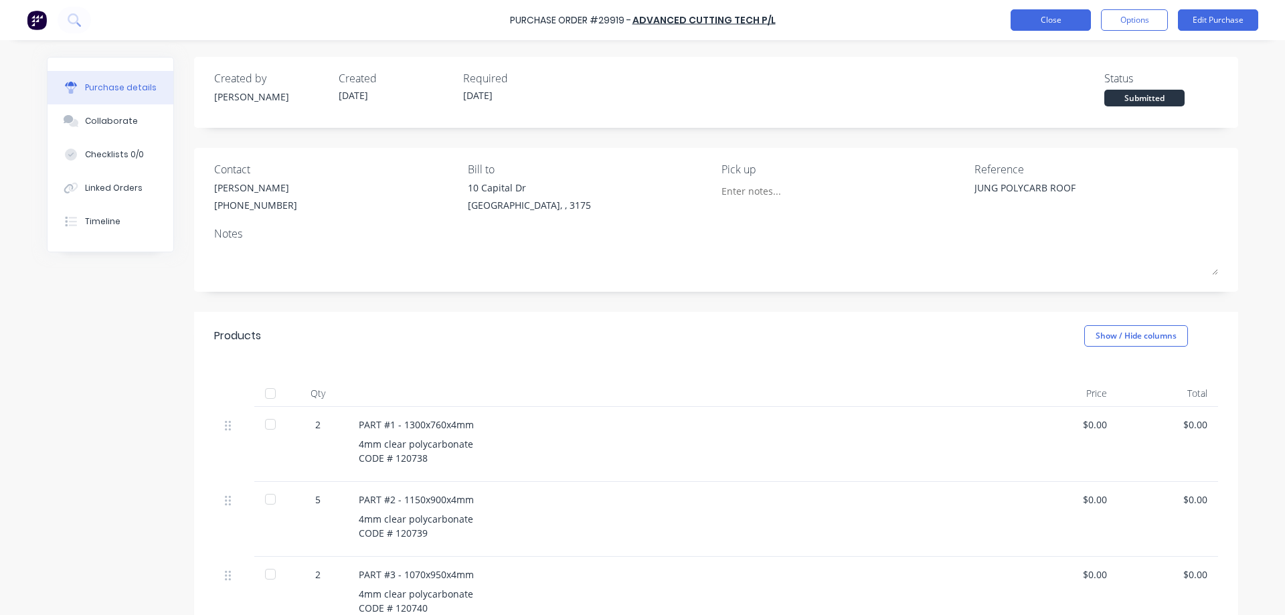
click at [1059, 22] on button "Close" at bounding box center [1050, 19] width 80 height 21
